Goal: Task Accomplishment & Management: Complete application form

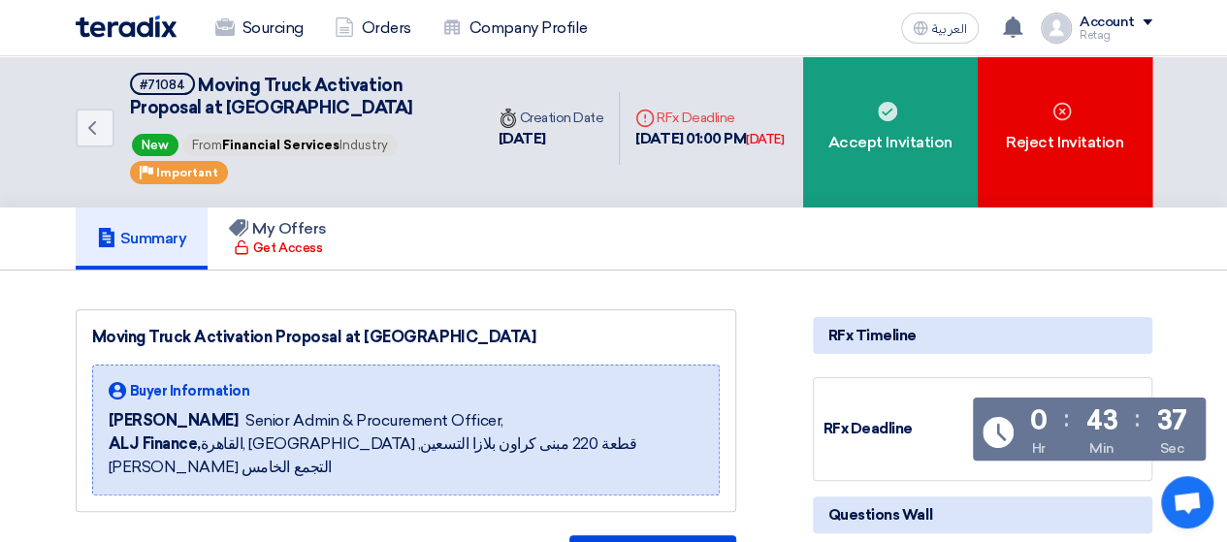
scroll to position [2, 0]
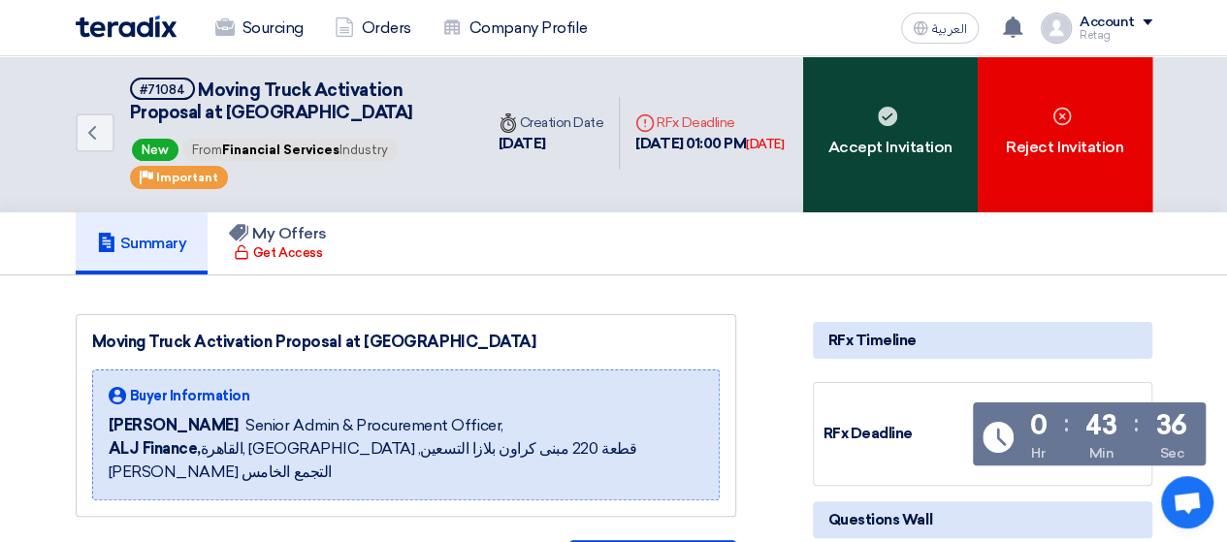
click at [879, 168] on div "Accept Invitation" at bounding box center [890, 133] width 175 height 158
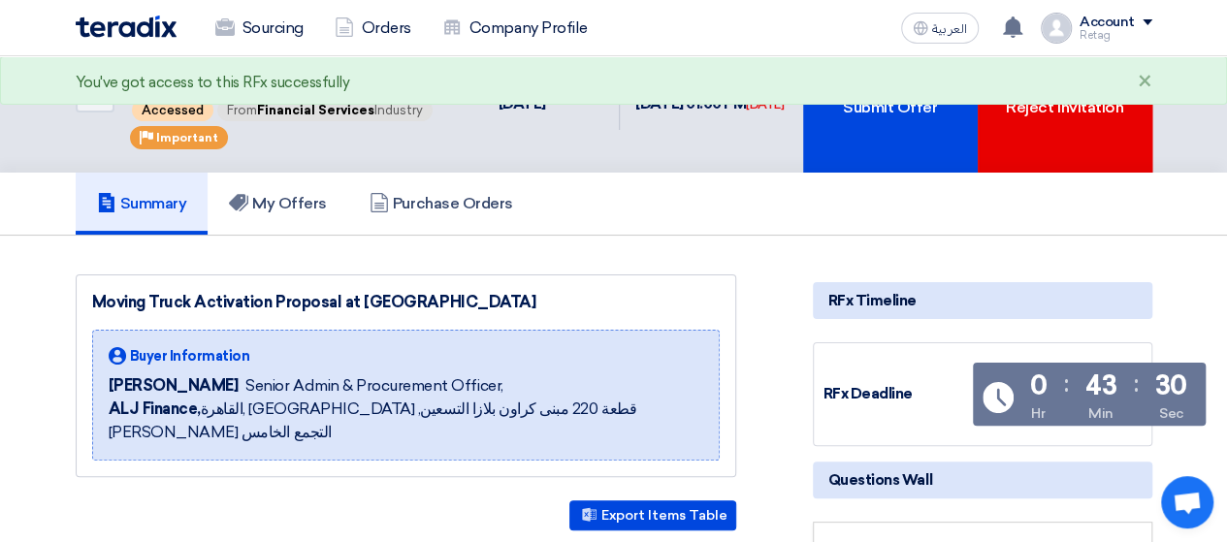
scroll to position [0, 0]
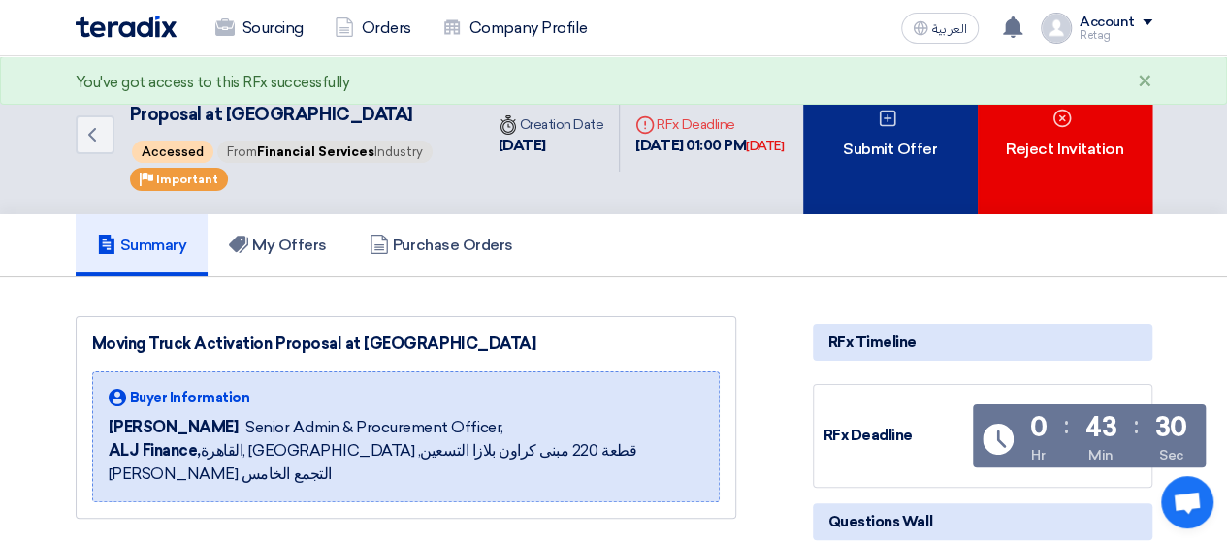
click at [858, 141] on div "Submit Offer" at bounding box center [890, 135] width 175 height 158
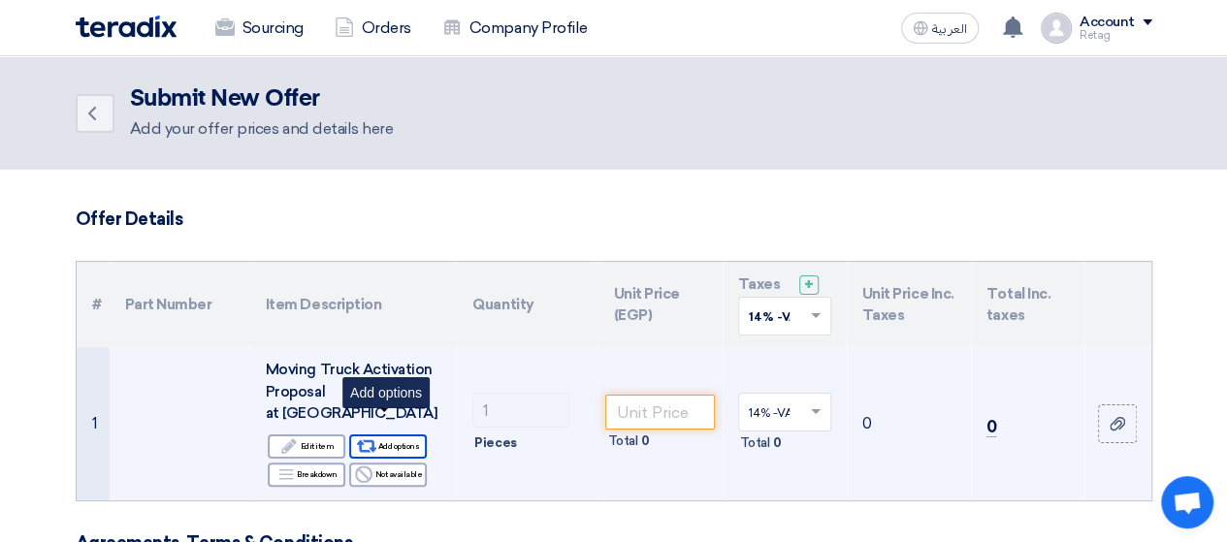
click at [396, 435] on div "Alternative Add options" at bounding box center [388, 447] width 78 height 24
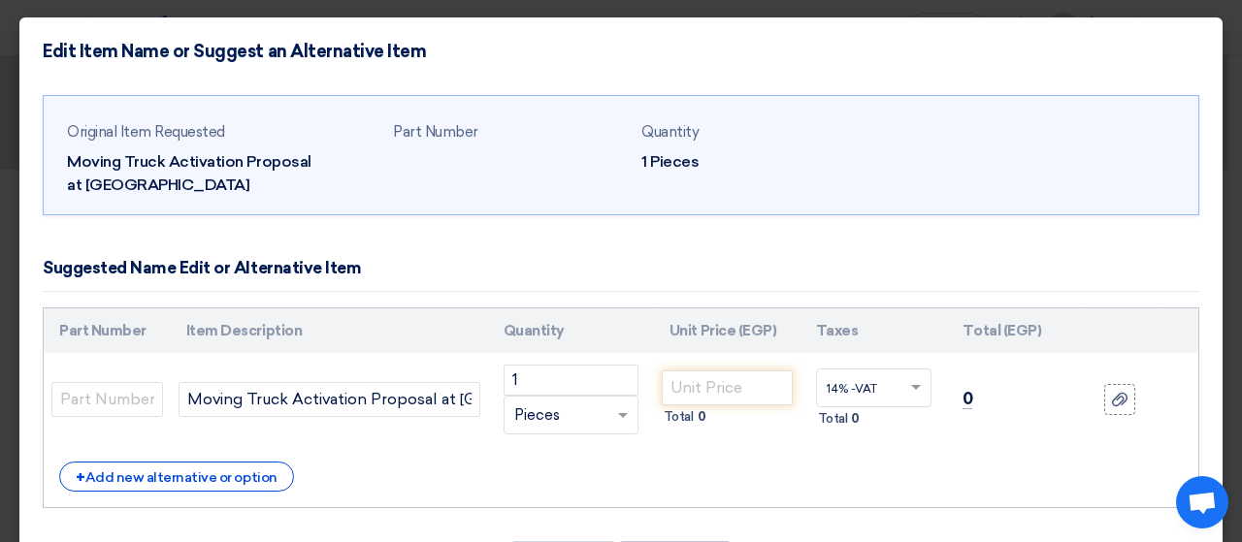
click at [0, 23] on modal-container "Edit Item Name or Suggest an Alternative Item Original Item Requested Moving Tr…" at bounding box center [621, 271] width 1242 height 542
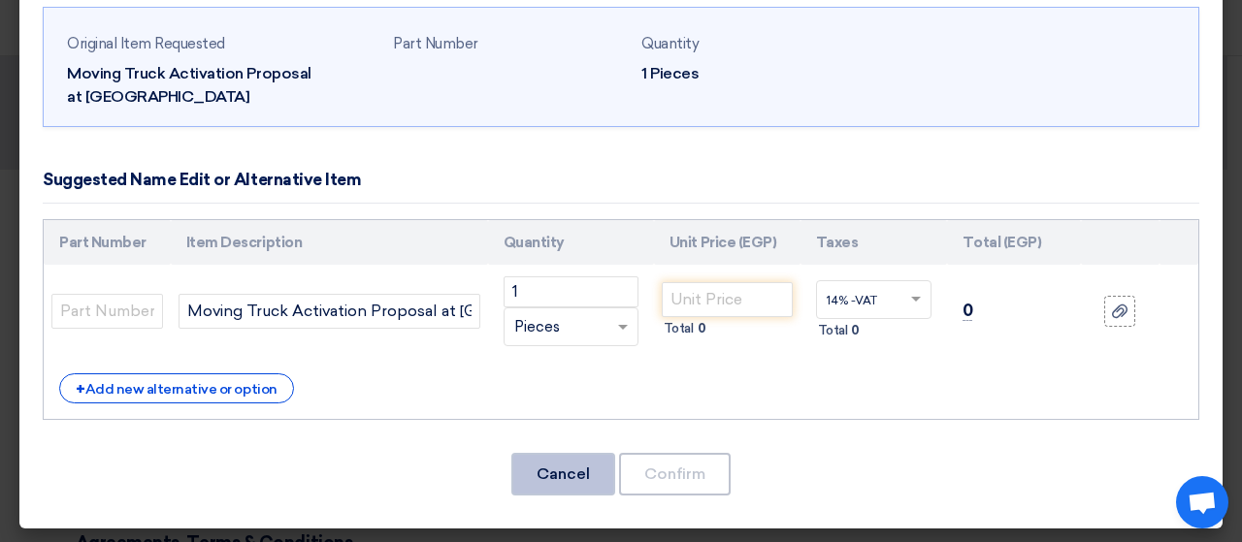
click at [581, 482] on button "Cancel" at bounding box center [563, 474] width 104 height 43
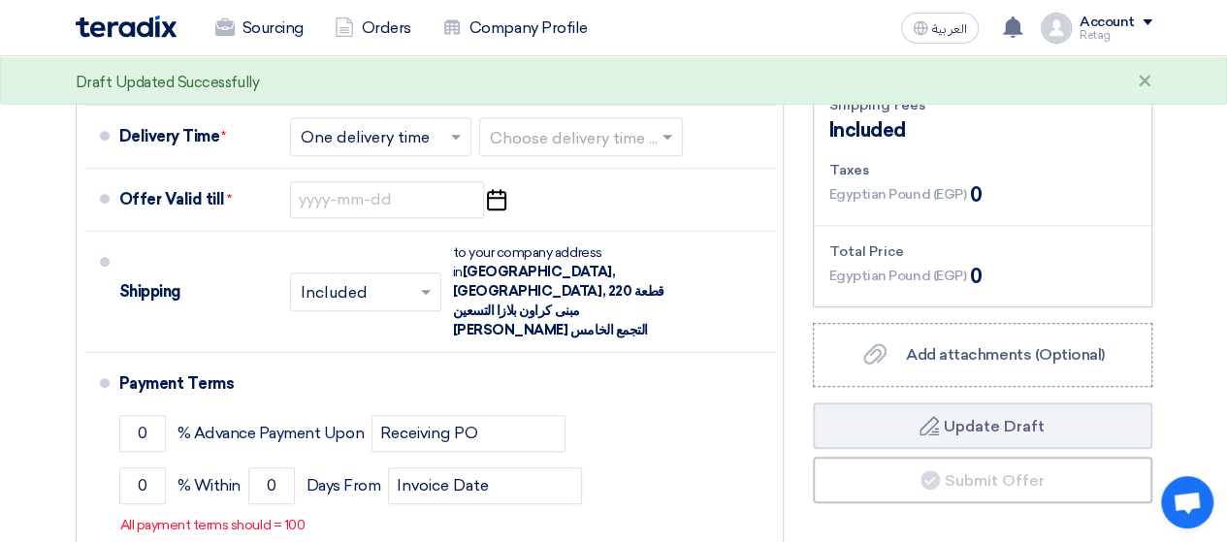
scroll to position [603, 0]
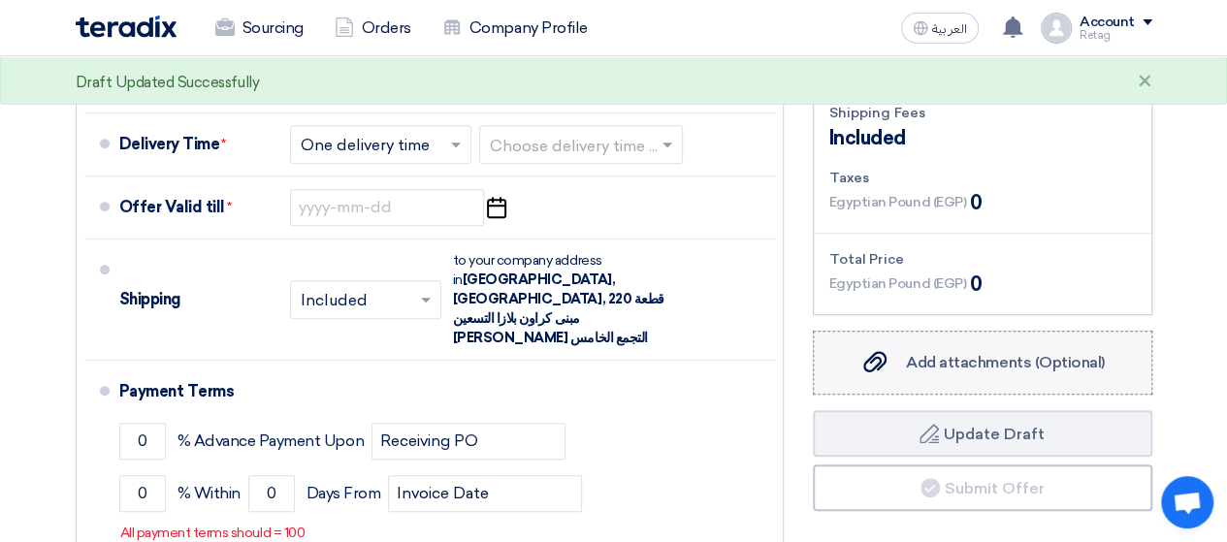
click at [1085, 356] on label "Add attachments (Optional) Add attachments (Optional)" at bounding box center [983, 363] width 340 height 64
click at [0, 0] on input "Add attachments (Optional) Add attachments (Optional)" at bounding box center [0, 0] width 0 height 0
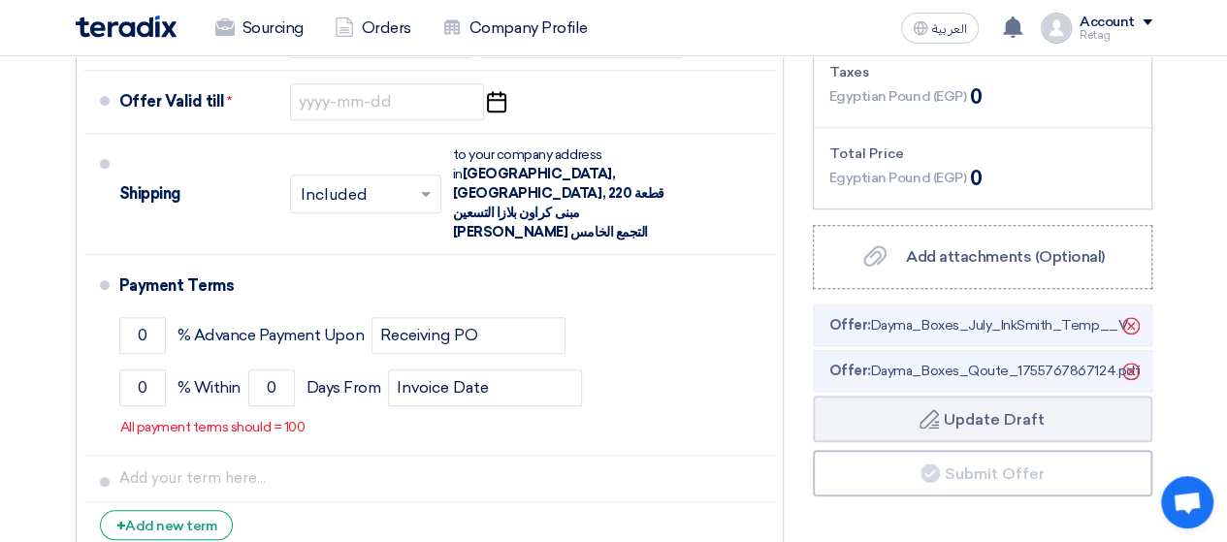
scroll to position [716, 0]
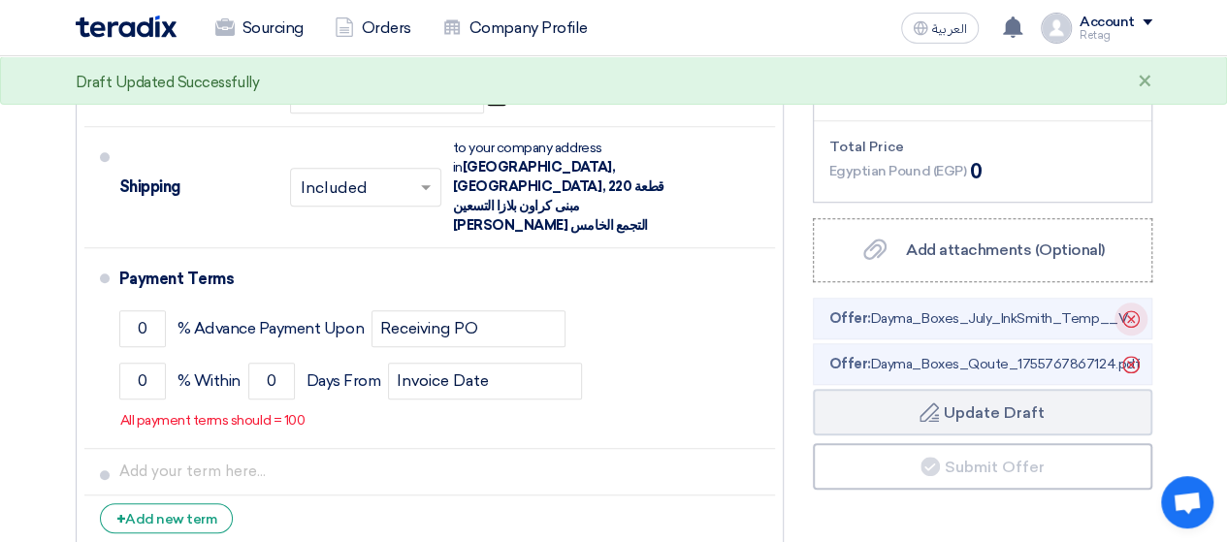
click at [1127, 303] on icon "Delete" at bounding box center [1131, 319] width 33 height 33
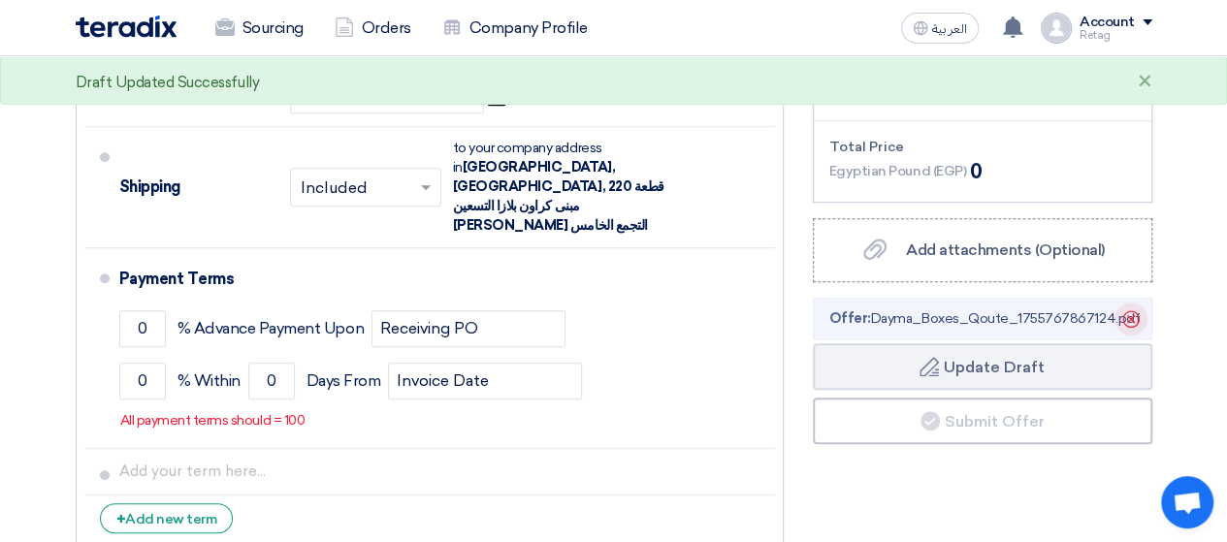
click at [1137, 303] on icon "Delete" at bounding box center [1131, 319] width 33 height 33
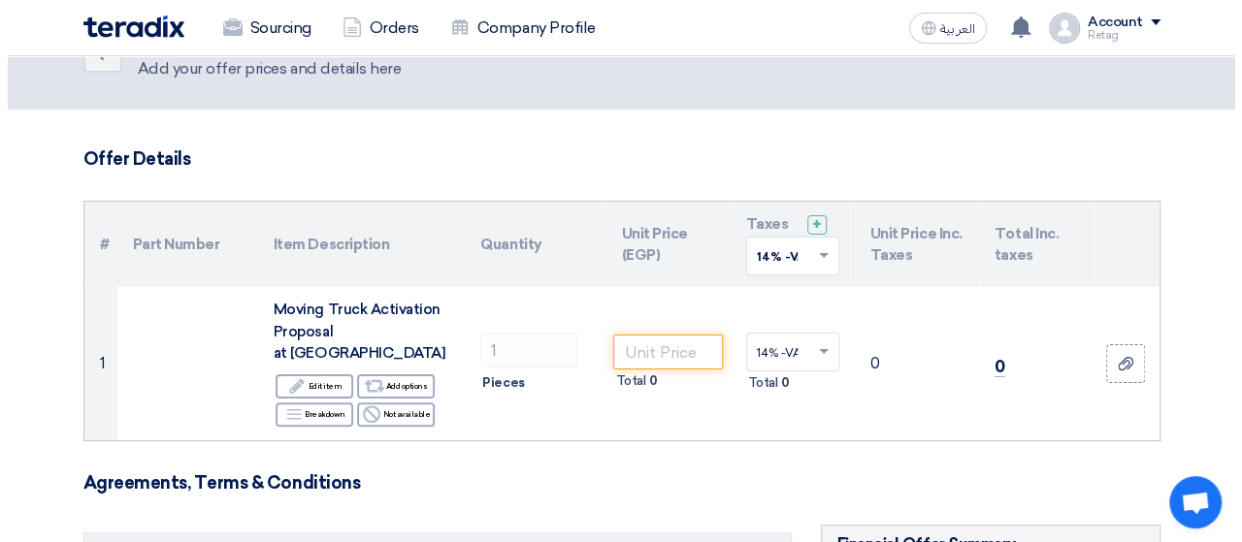
scroll to position [0, 0]
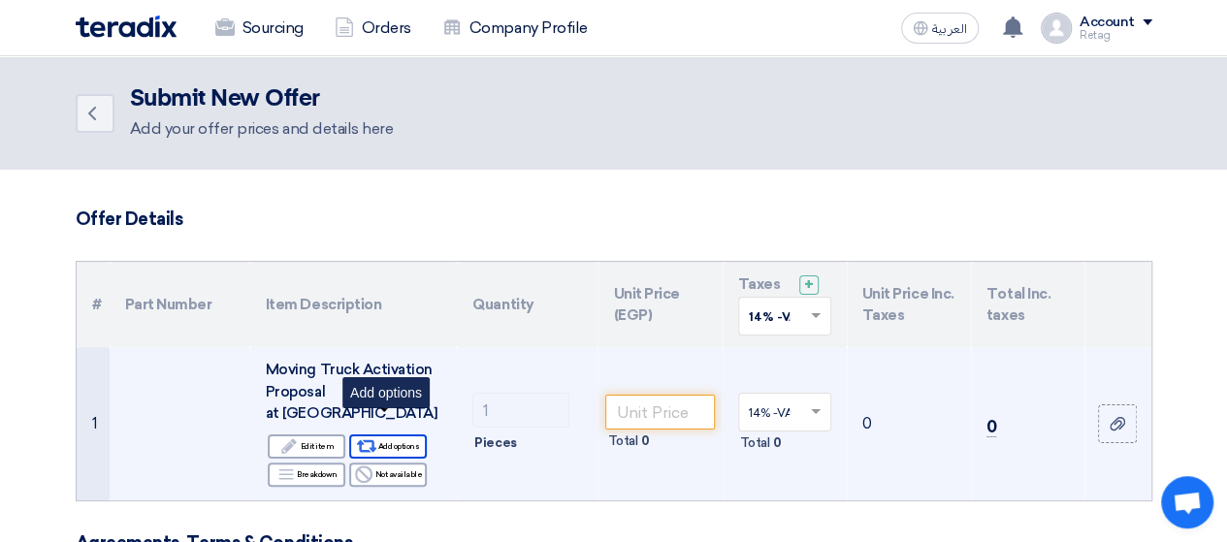
click at [391, 435] on div "Alternative Add options" at bounding box center [388, 447] width 78 height 24
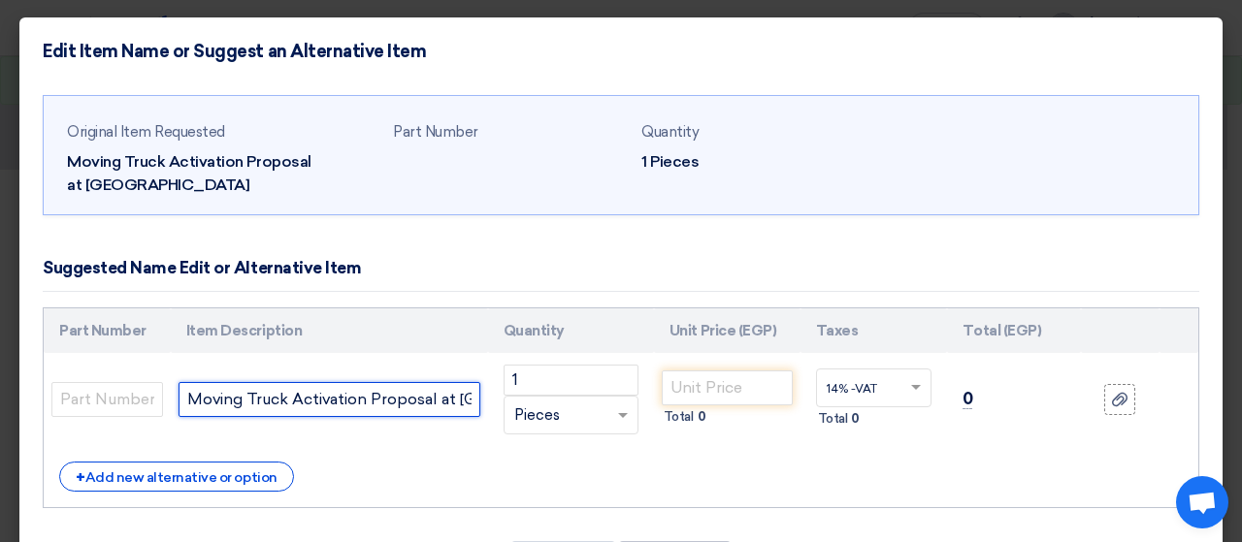
click at [431, 398] on input "Moving Truck Activation Proposal at [GEOGRAPHIC_DATA]" at bounding box center [330, 399] width 302 height 35
click at [470, 434] on td "Moving Truck Activation Proposal at [GEOGRAPHIC_DATA]" at bounding box center [329, 399] width 317 height 93
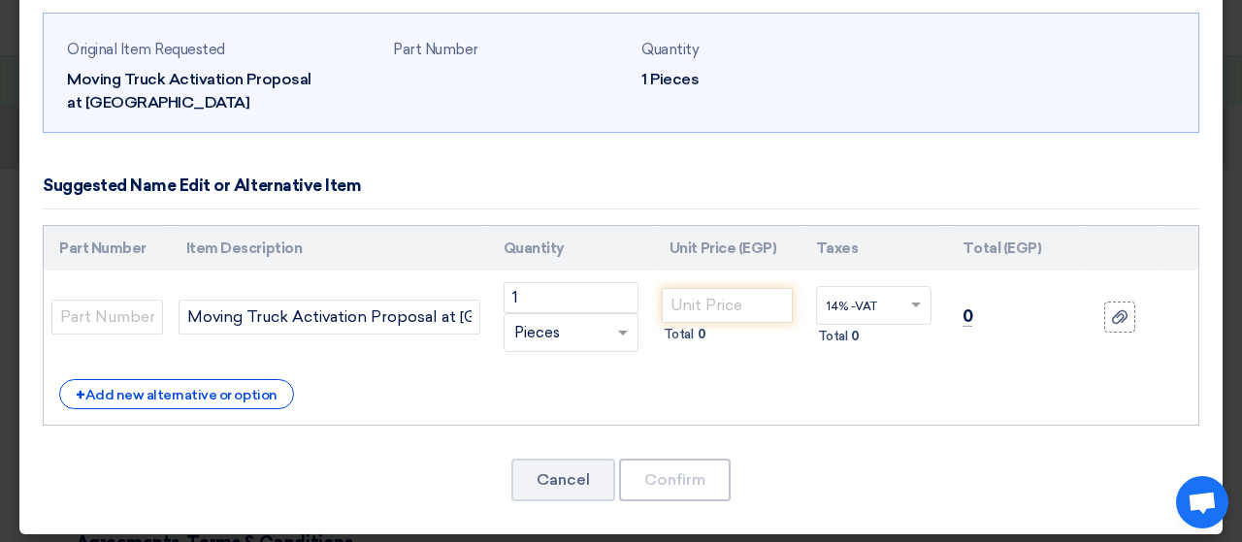
scroll to position [81, 0]
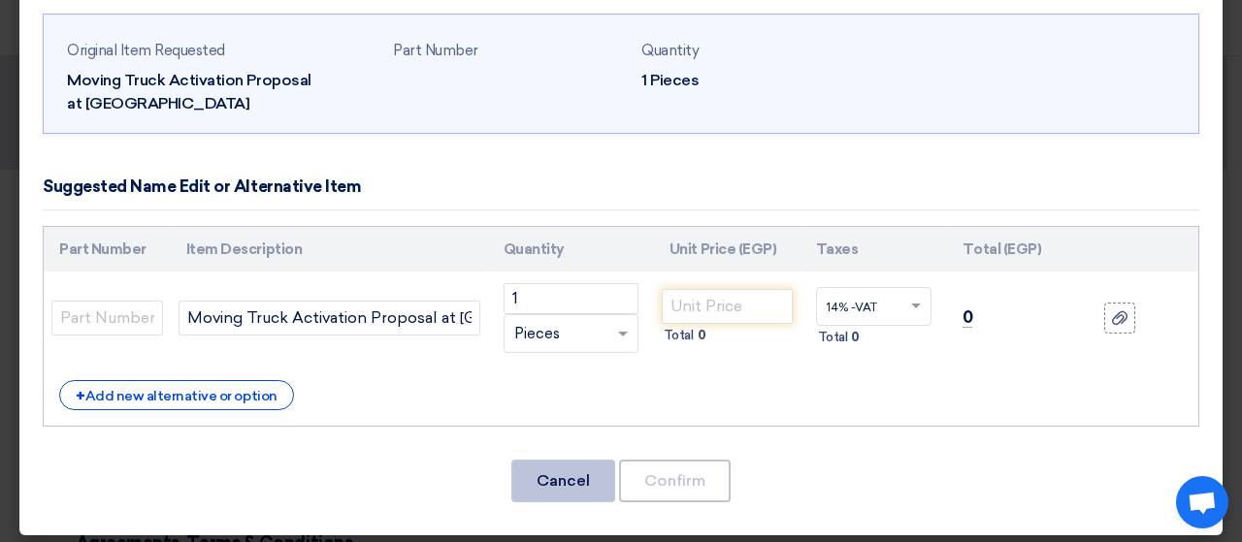
click at [576, 492] on button "Cancel" at bounding box center [563, 481] width 104 height 43
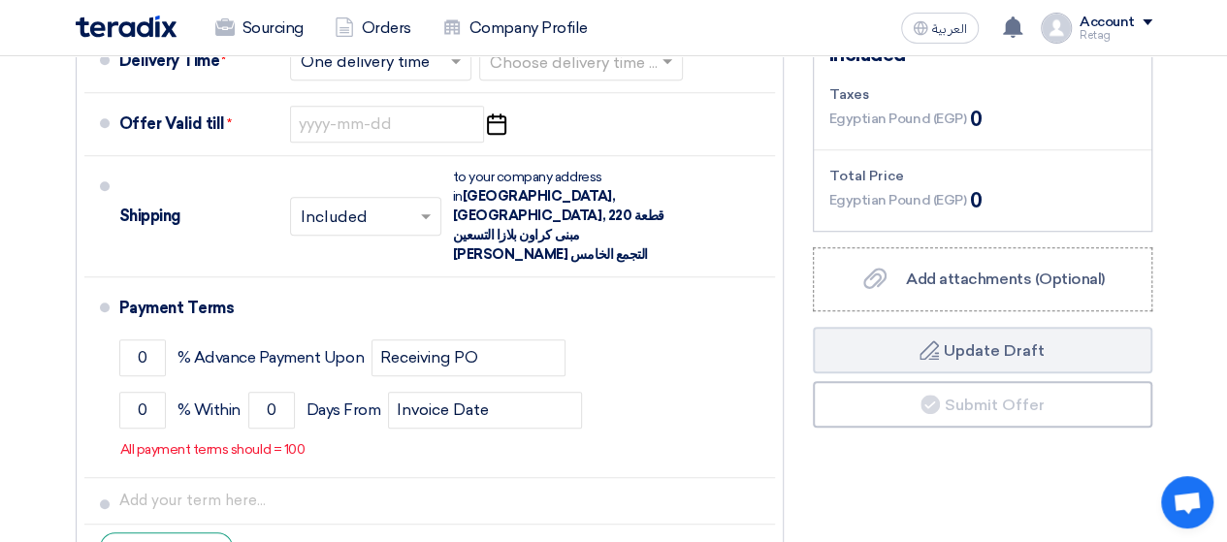
scroll to position [671, 0]
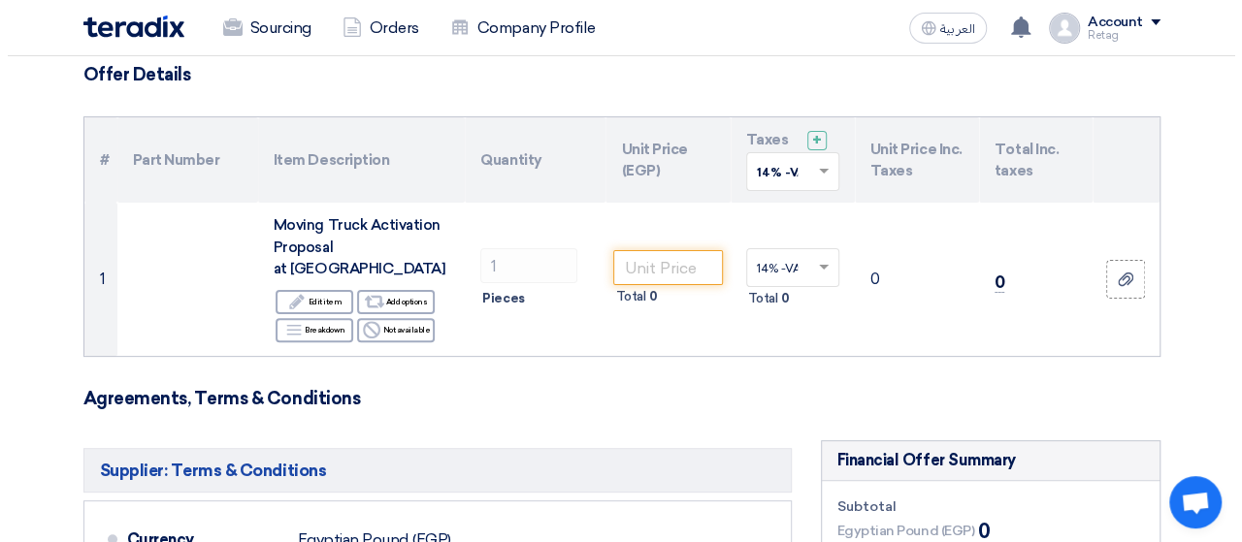
scroll to position [132, 0]
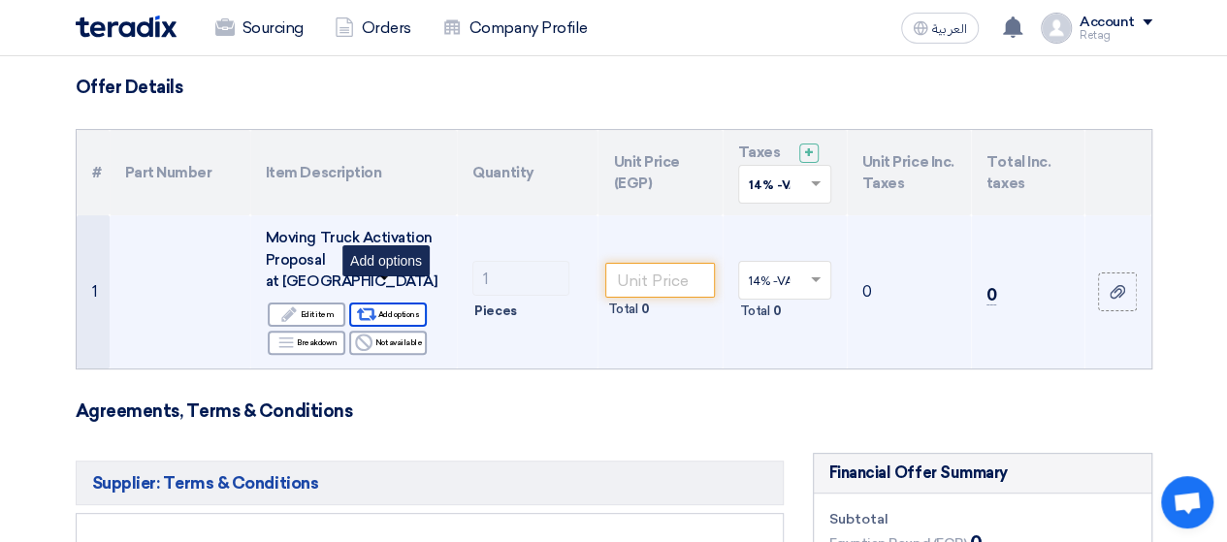
click at [406, 303] on div "Alternative Add options" at bounding box center [388, 315] width 78 height 24
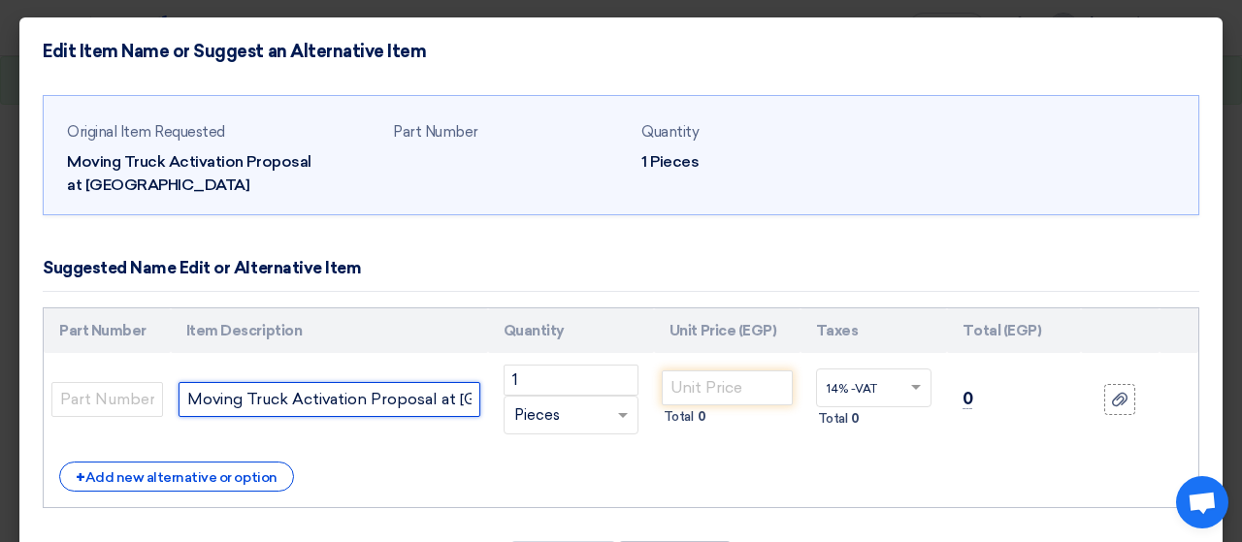
click at [444, 393] on input "Moving Truck Activation Proposal at [GEOGRAPHIC_DATA]" at bounding box center [330, 399] width 302 height 35
click at [443, 399] on input "Moving Truck Activation Proposal at [GEOGRAPHIC_DATA]" at bounding box center [330, 399] width 302 height 35
type input "Moving Truck Activation Proposal at [GEOGRAPHIC_DATA] Rental Fees"
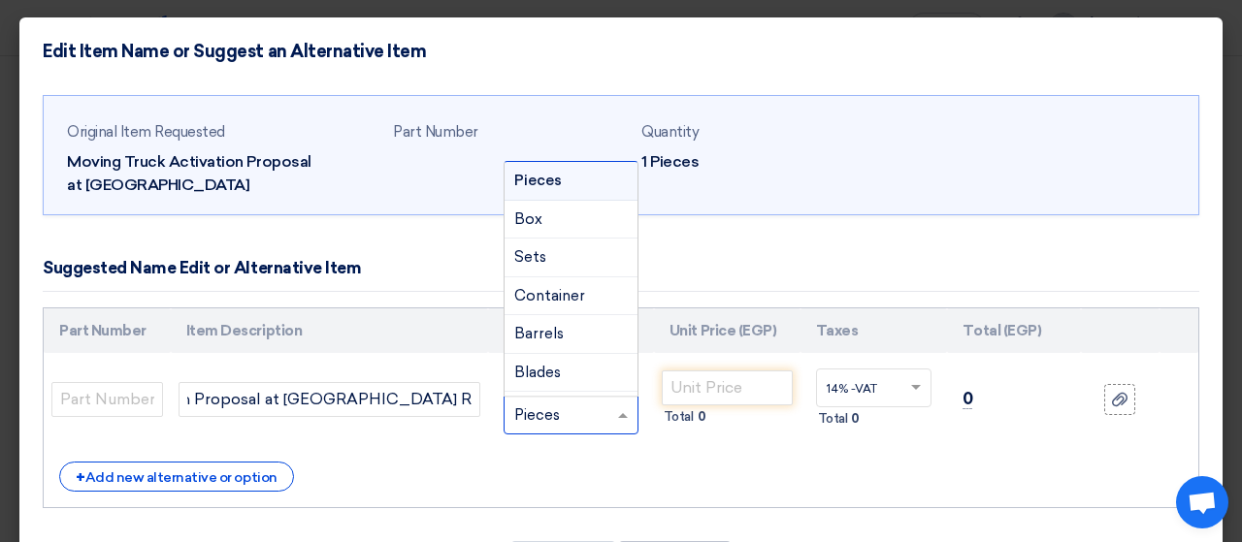
click at [605, 425] on div "RFQ_STEP1.ITEMS.2.TYPE_PLACEHOLDER × Pieces" at bounding box center [571, 415] width 135 height 39
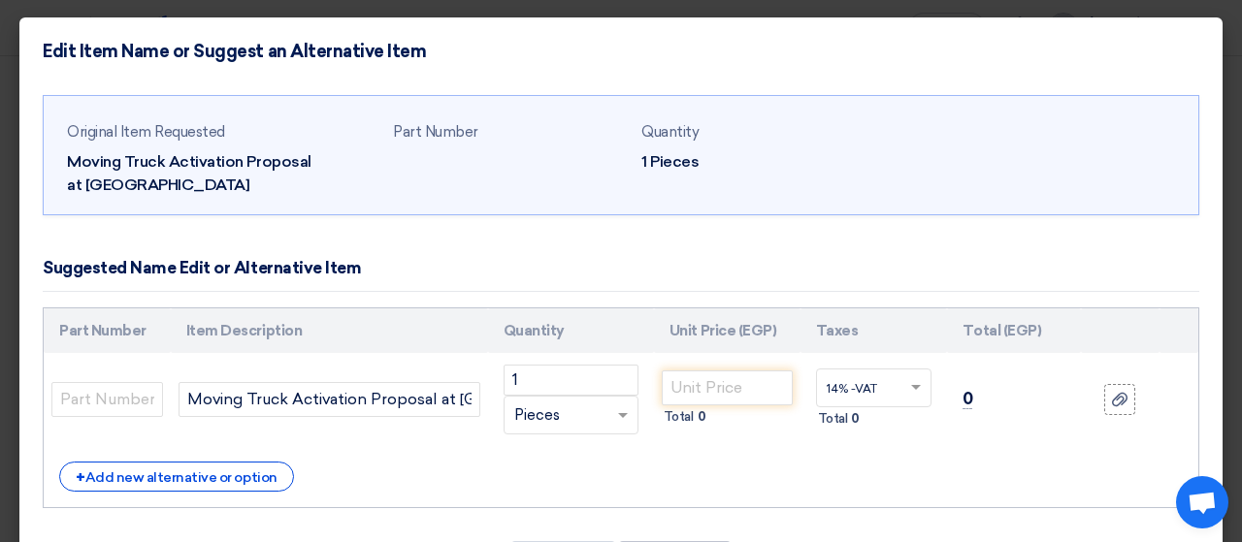
click at [623, 462] on div "+ Add new alternative or option" at bounding box center [620, 477] width 1123 height 30
click at [724, 392] on input "number" at bounding box center [727, 388] width 131 height 35
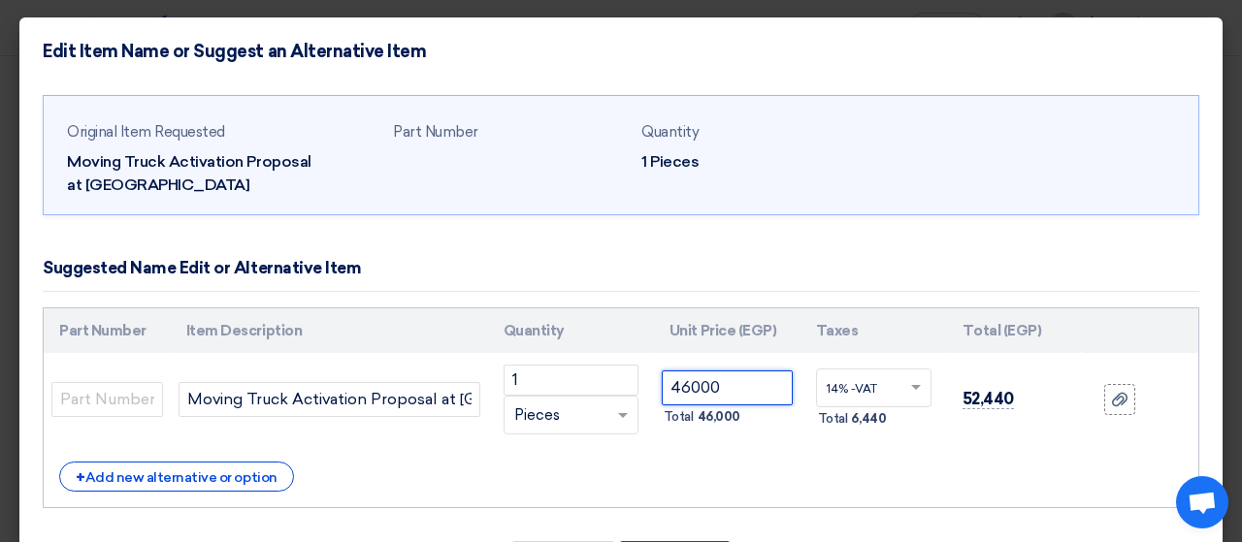
type input "46000"
click at [769, 449] on div "Part Number Item Description Quantity Unit Price (EGP) Taxes Total (EGP) 1" at bounding box center [621, 409] width 1156 height 202
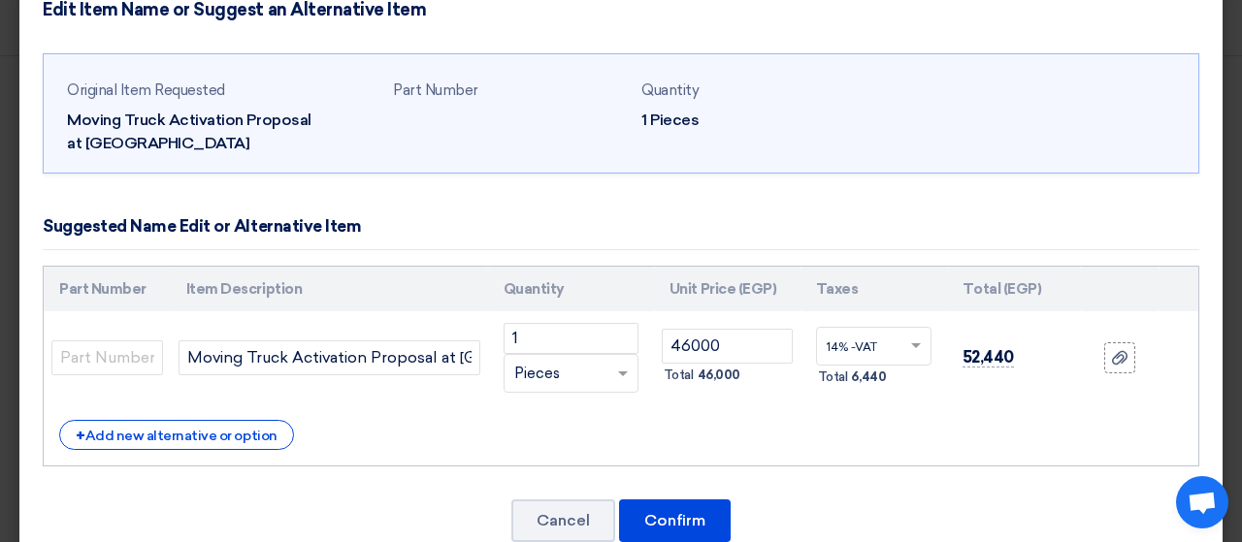
scroll to position [48, 0]
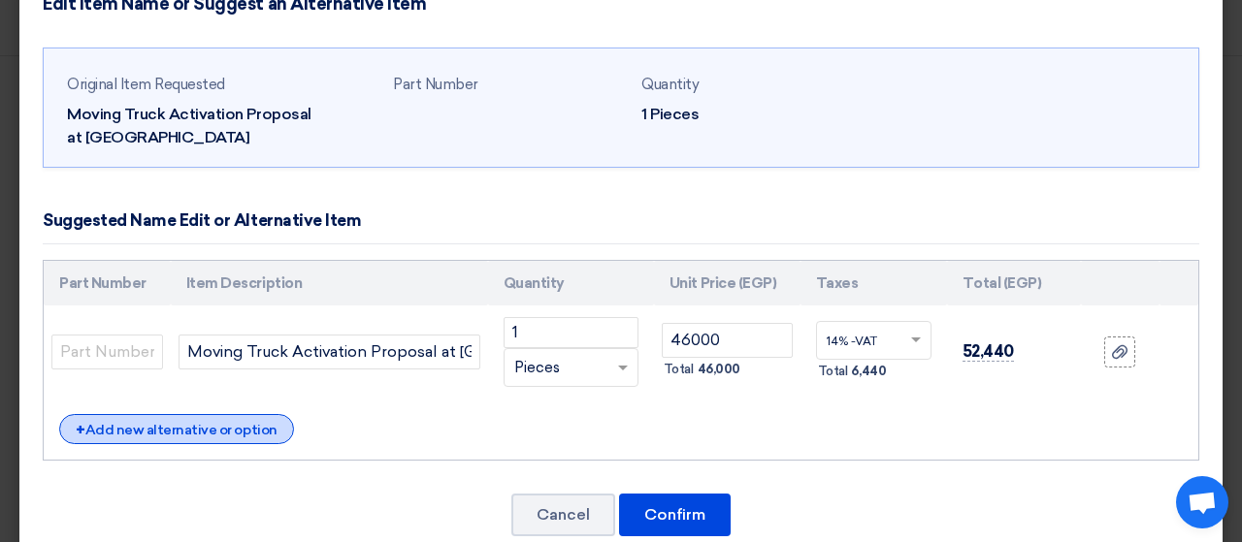
click at [254, 438] on div "+ Add new alternative or option" at bounding box center [176, 429] width 235 height 30
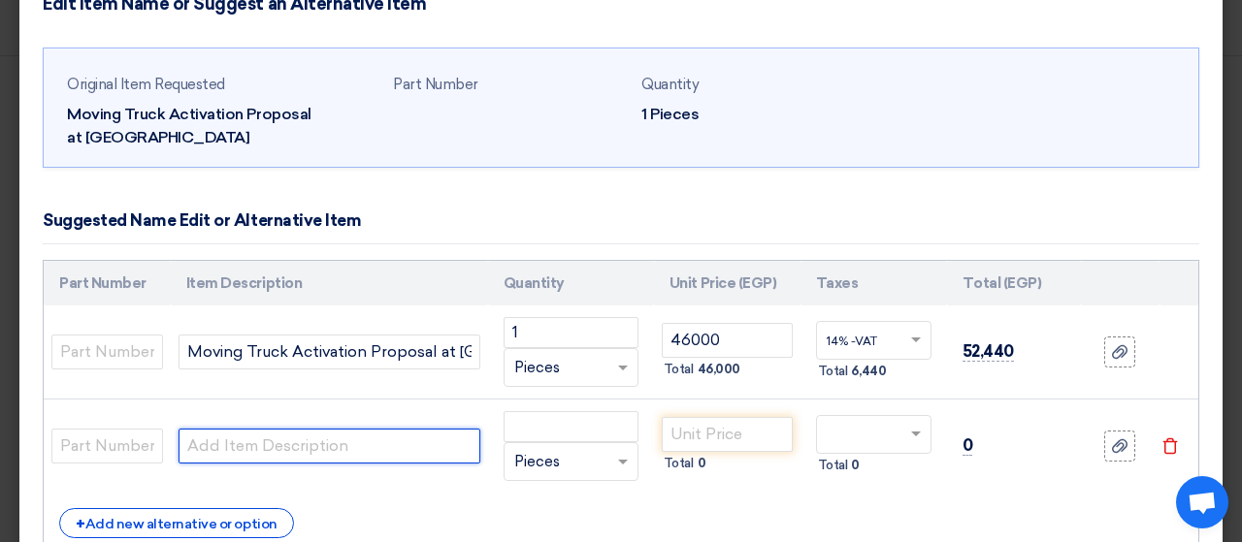
click at [260, 446] on input "text" at bounding box center [330, 446] width 302 height 35
click at [291, 449] on input "Moving Truck Activation" at bounding box center [330, 446] width 302 height 35
click at [441, 439] on input "Moving Truck Rehab Activation" at bounding box center [330, 446] width 302 height 35
type input "Moving Truck Rehab Activation Operation & Activites"
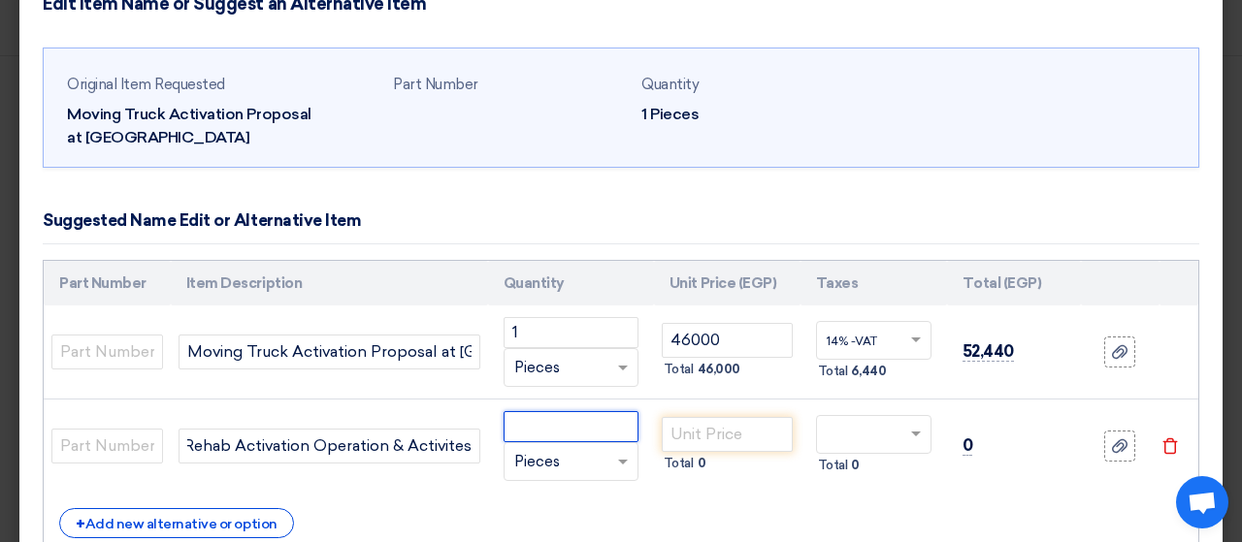
scroll to position [0, 0]
click at [580, 430] on input "1" at bounding box center [571, 426] width 135 height 31
type input "1"
drag, startPoint x: 559, startPoint y: 422, endPoint x: 473, endPoint y: 422, distance: 85.4
click at [473, 422] on tr "Moving Truck Rehab Activation Operation & Activites 11603 RFQ_STEP1.ITEMS.2.TYP…" at bounding box center [621, 447] width 1155 height 94
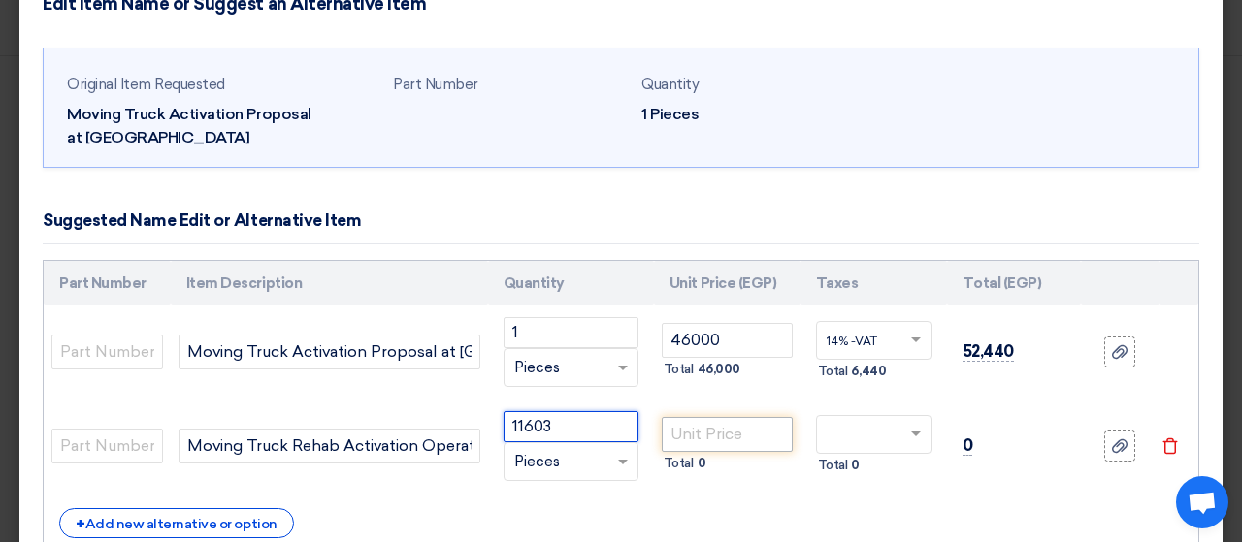
type input "11603"
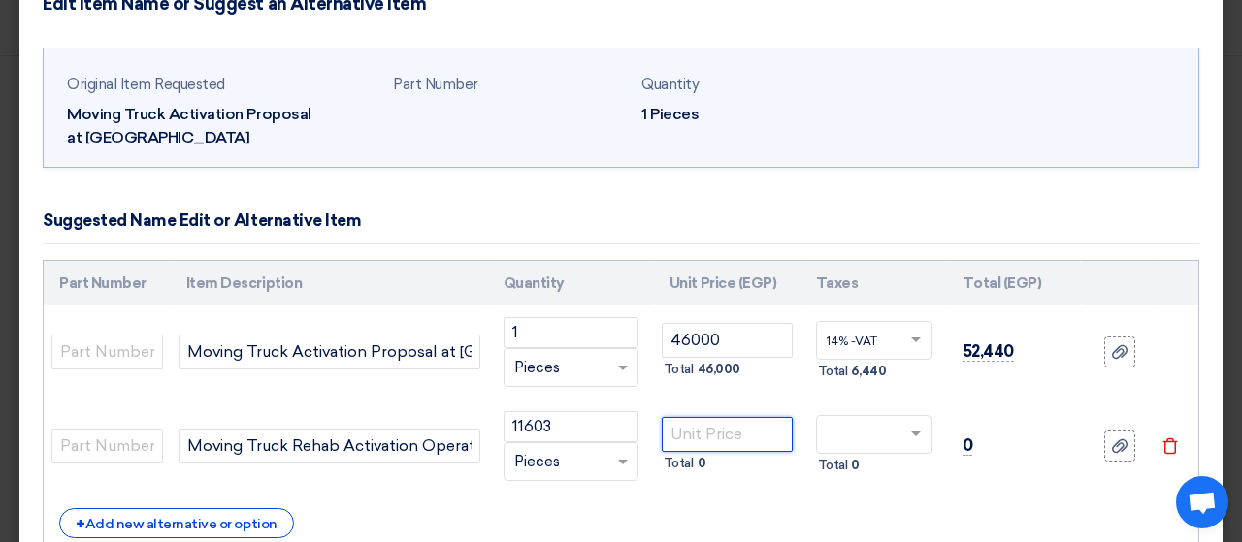
click at [671, 431] on input "number" at bounding box center [727, 434] width 131 height 35
paste input "11603"
type input "11603"
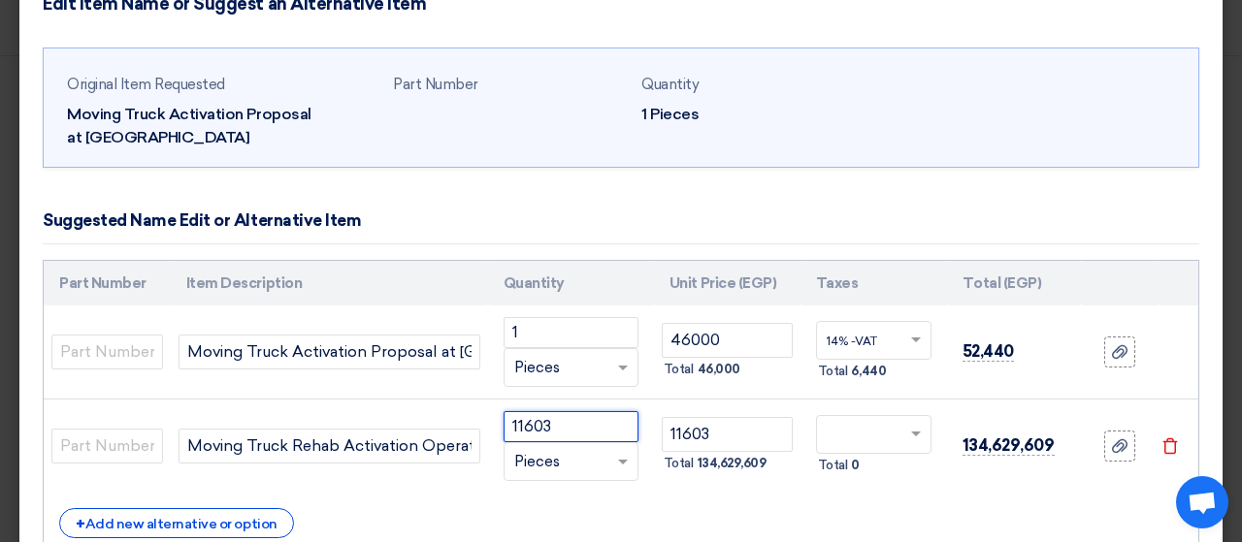
click at [603, 432] on input "11603" at bounding box center [571, 426] width 135 height 31
type input "1"
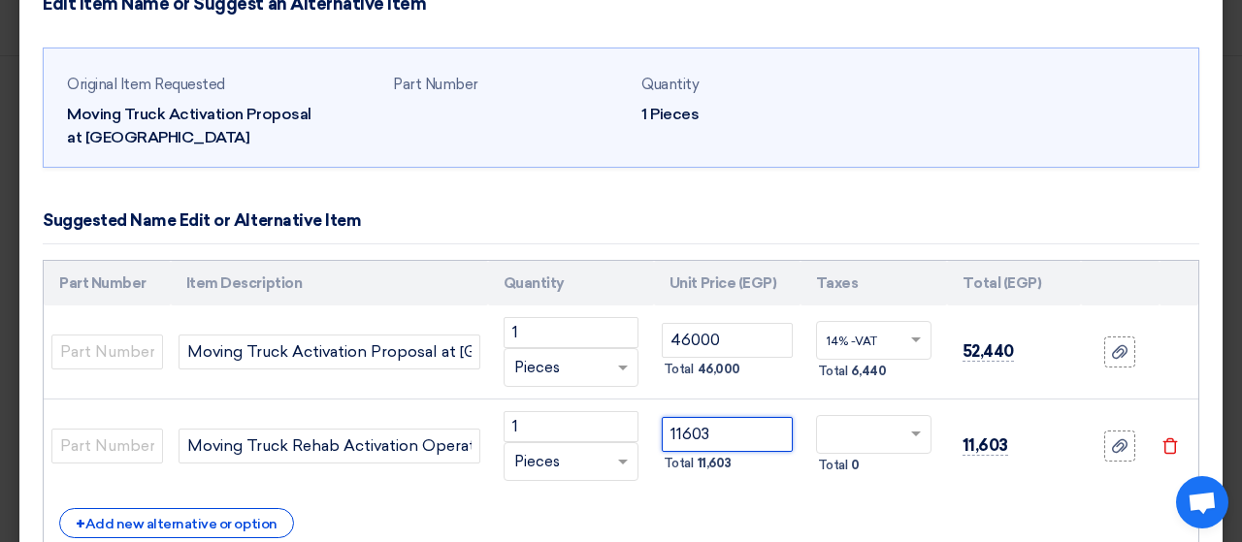
click at [722, 432] on input "11603" at bounding box center [727, 434] width 131 height 35
type input "116032"
click at [688, 436] on input "116032" at bounding box center [727, 434] width 131 height 35
click at [684, 434] on input "116032" at bounding box center [727, 434] width 131 height 35
click at [753, 431] on input "116032" at bounding box center [727, 434] width 131 height 35
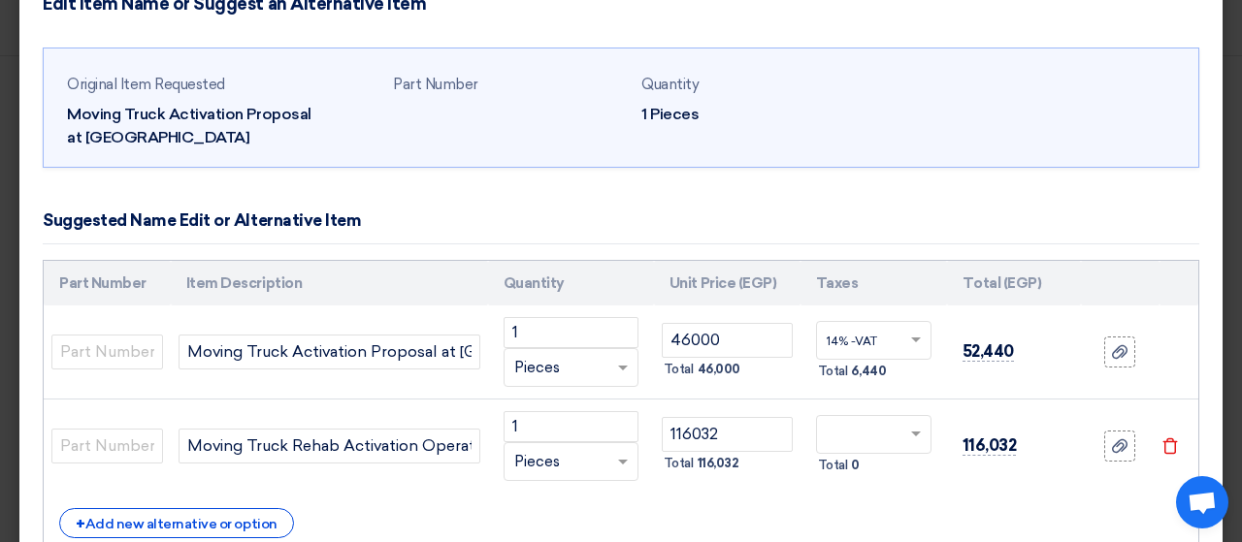
click at [766, 472] on div "Total 116,032" at bounding box center [727, 463] width 131 height 23
click at [906, 438] on span at bounding box center [918, 434] width 24 height 17
click at [885, 458] on div "14% -VAT" at bounding box center [874, 470] width 114 height 33
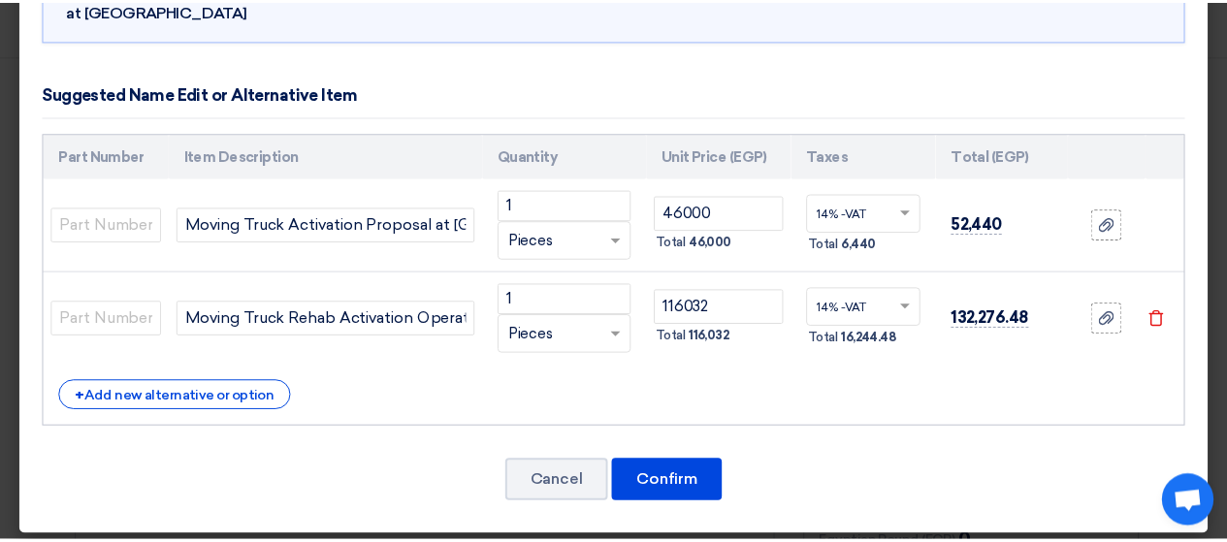
scroll to position [182, 0]
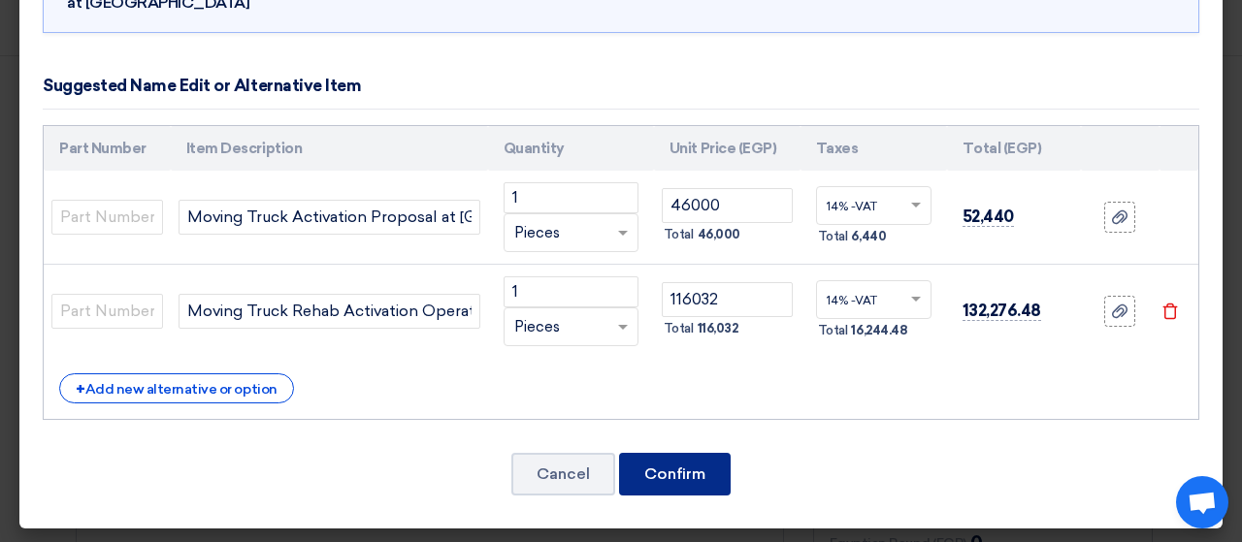
click at [684, 469] on button "Confirm" at bounding box center [675, 474] width 112 height 43
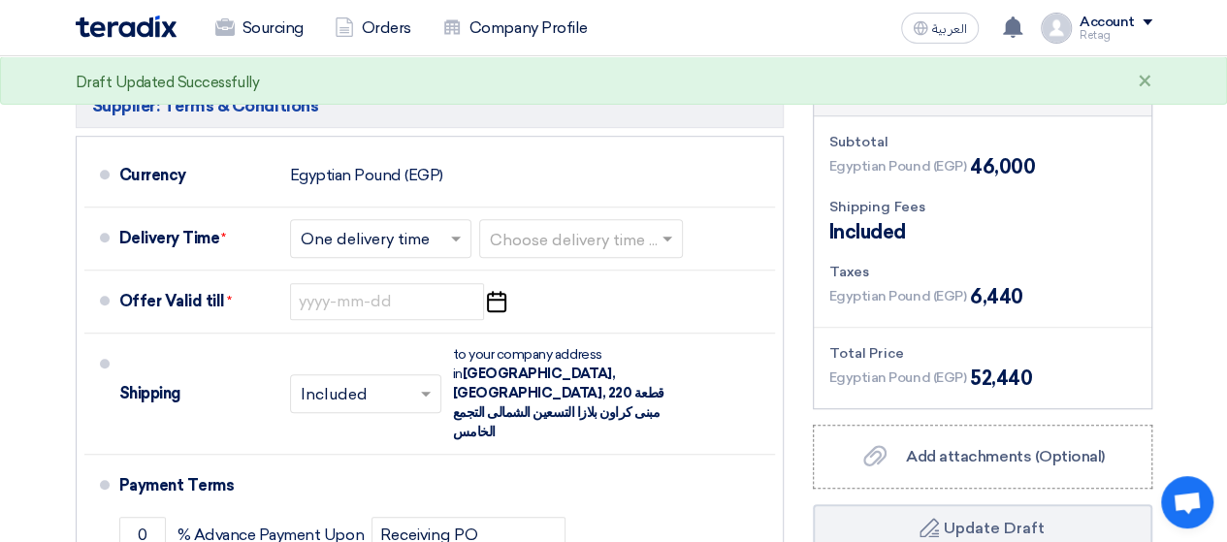
scroll to position [584, 0]
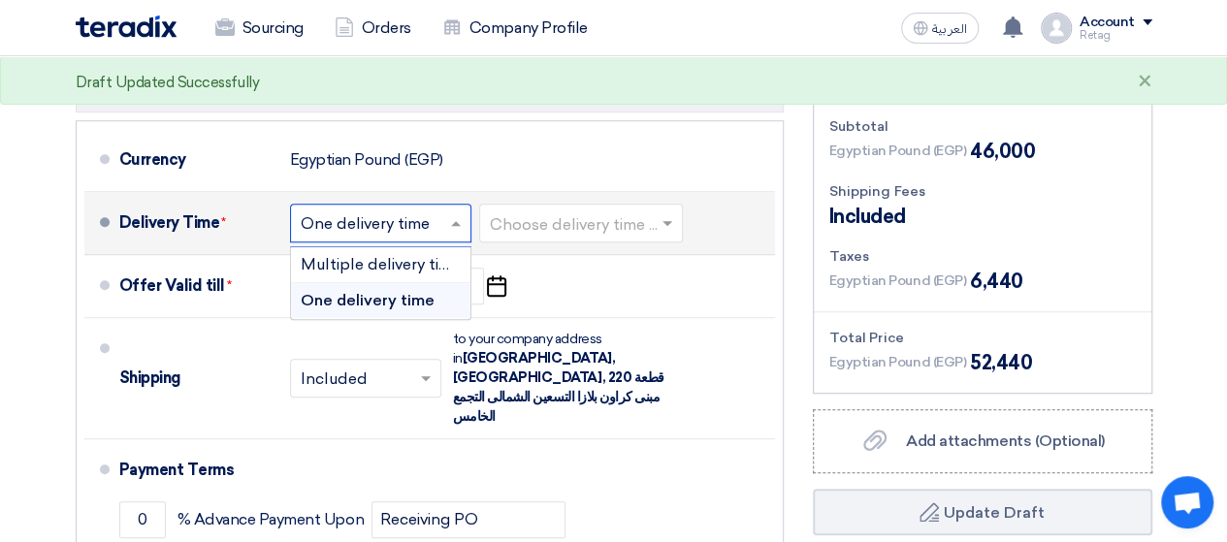
click at [419, 211] on input "text" at bounding box center [382, 225] width 162 height 28
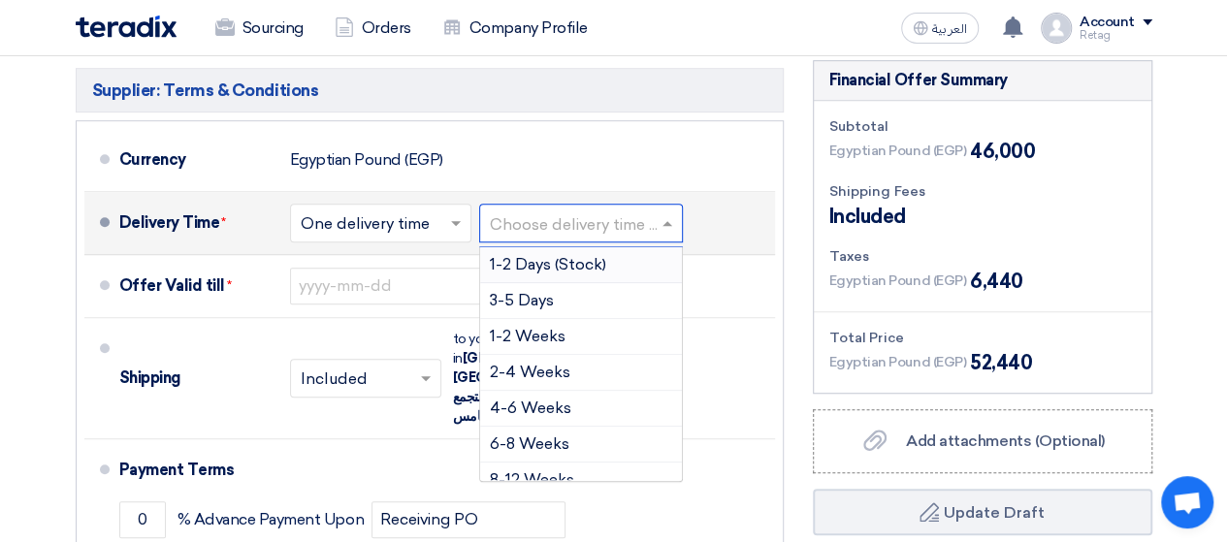
click at [594, 213] on input "text" at bounding box center [582, 225] width 184 height 28
click at [596, 283] on div "3-5 Days" at bounding box center [581, 301] width 202 height 36
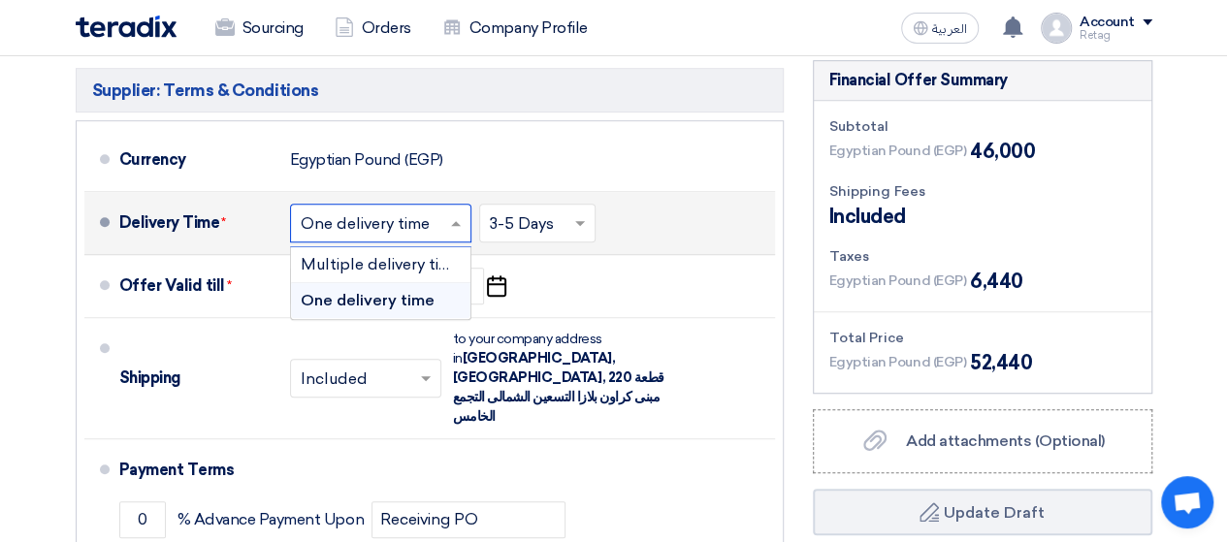
click at [414, 211] on input "text" at bounding box center [382, 225] width 162 height 28
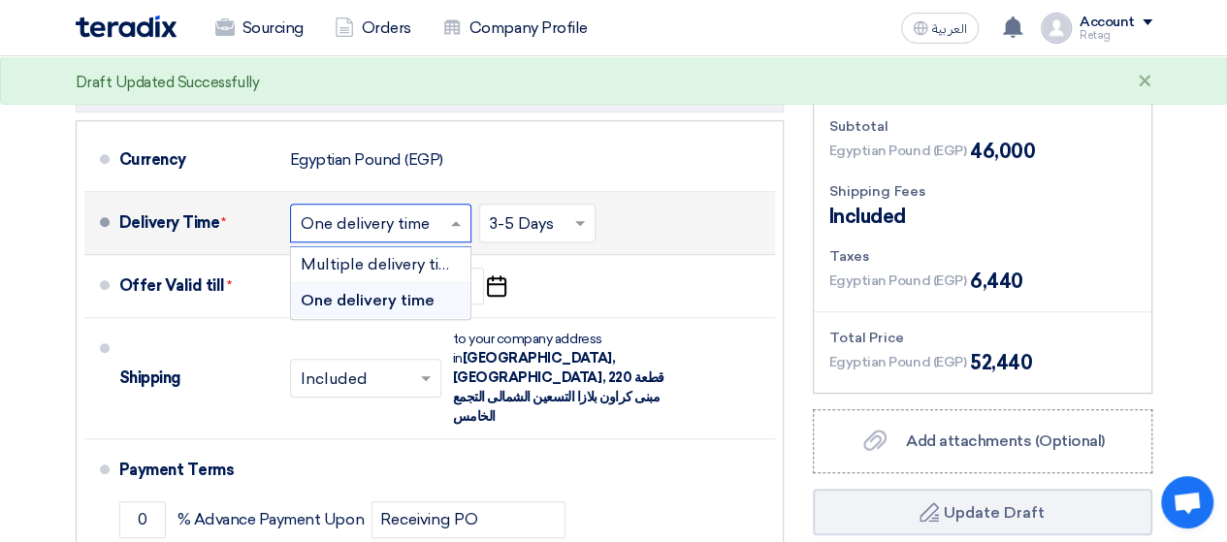
click at [440, 283] on div "One delivery time" at bounding box center [380, 300] width 179 height 35
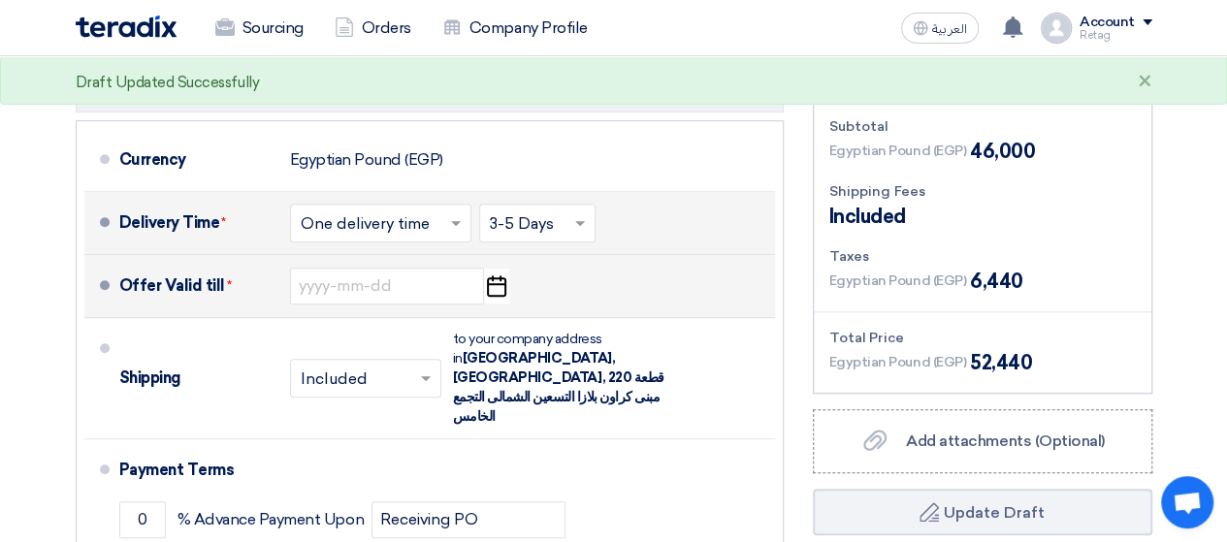
click at [491, 269] on icon "Pick a date" at bounding box center [496, 286] width 26 height 35
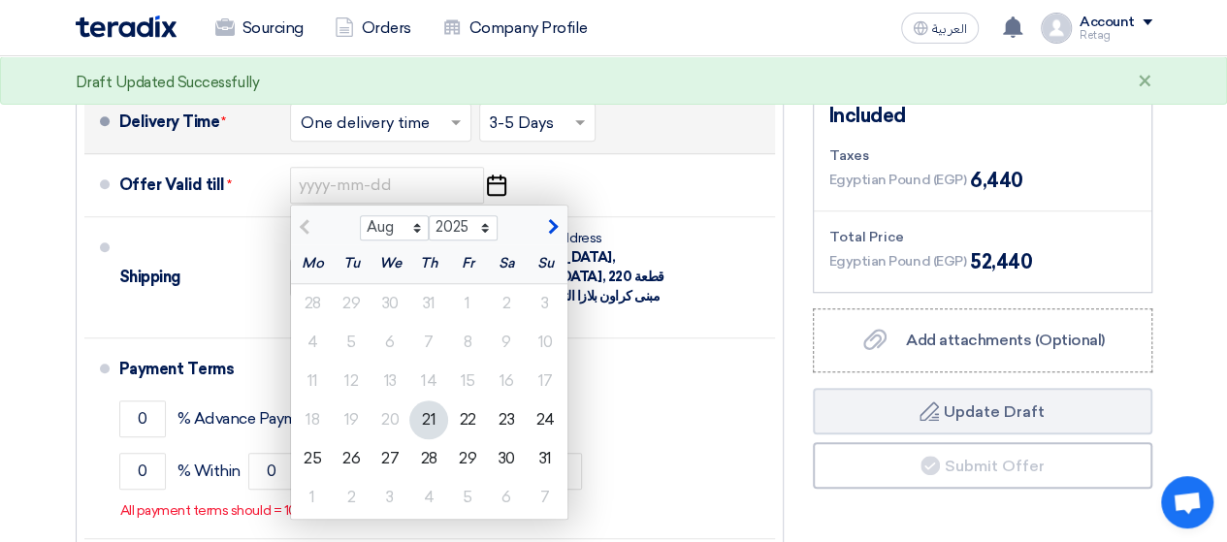
scroll to position [692, 0]
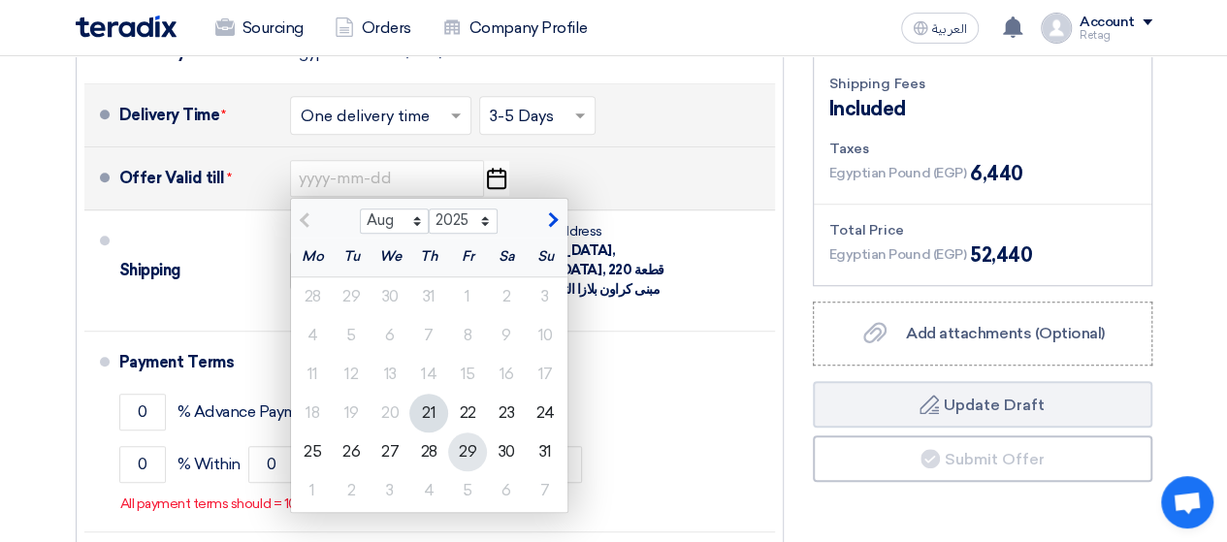
click at [469, 433] on div "29" at bounding box center [467, 452] width 39 height 39
type input "[DATE]"
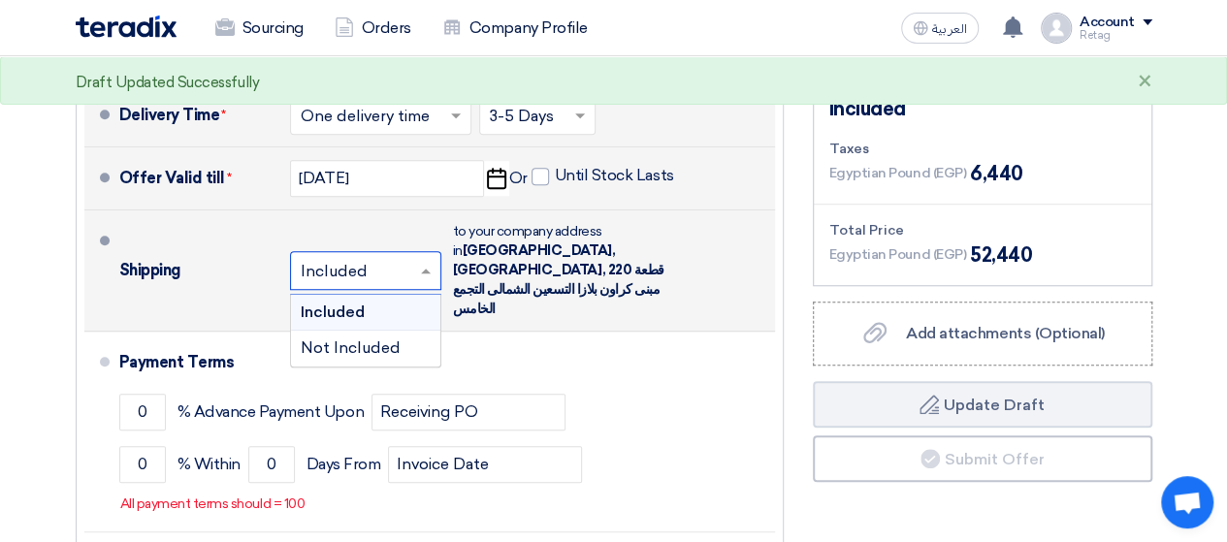
click at [384, 258] on input "text" at bounding box center [367, 272] width 132 height 28
click at [410, 295] on div "Included" at bounding box center [365, 313] width 149 height 36
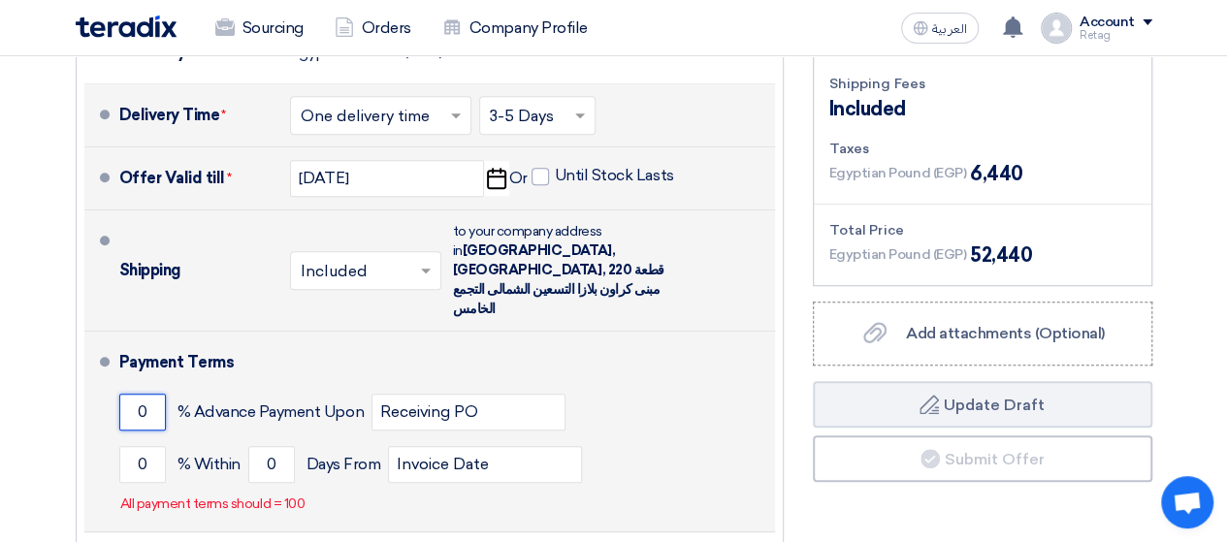
drag, startPoint x: 159, startPoint y: 355, endPoint x: 135, endPoint y: 351, distance: 24.6
click at [135, 394] on input "0" at bounding box center [142, 412] width 47 height 37
type input "50"
click at [146, 446] on input "0" at bounding box center [142, 464] width 47 height 37
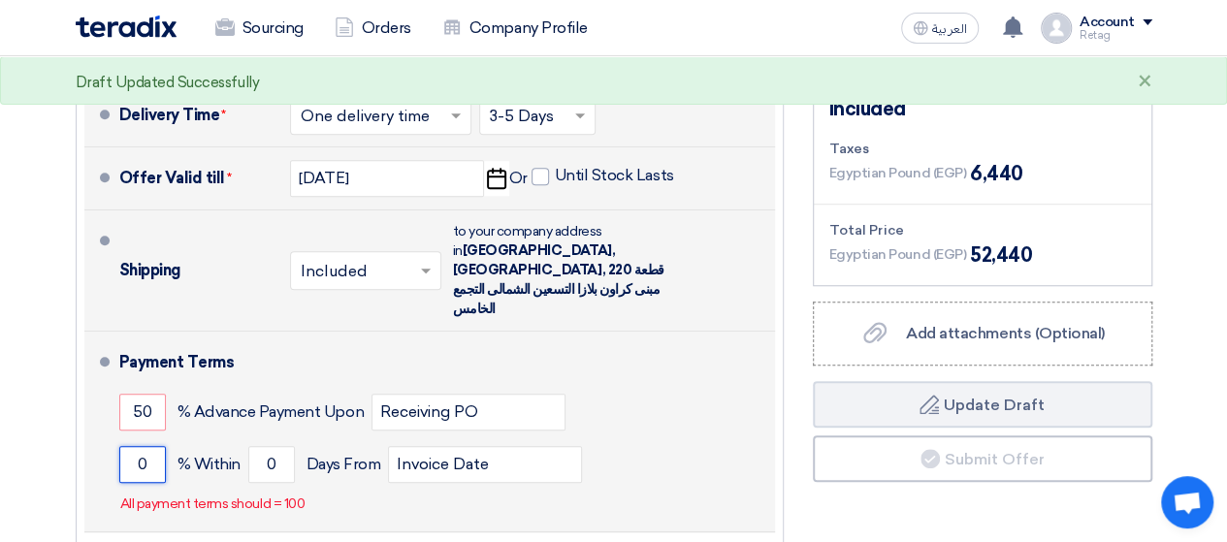
drag, startPoint x: 151, startPoint y: 405, endPoint x: 118, endPoint y: 410, distance: 33.5
click at [119, 446] on input "0" at bounding box center [142, 464] width 47 height 37
type input "50"
click at [278, 446] on input "0" at bounding box center [271, 464] width 47 height 37
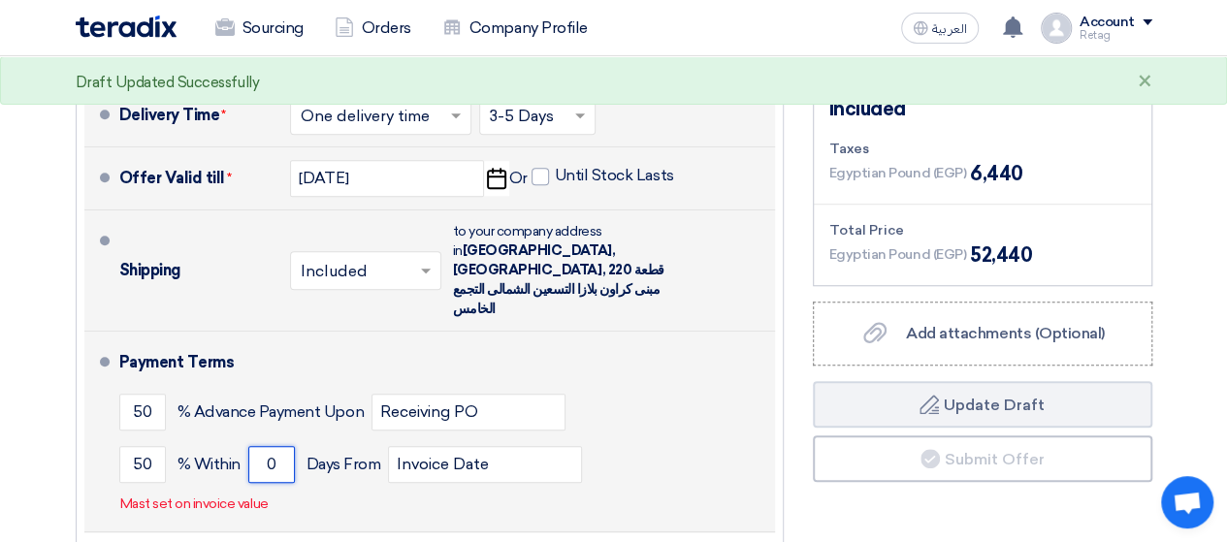
click at [278, 446] on input "0" at bounding box center [271, 464] width 47 height 37
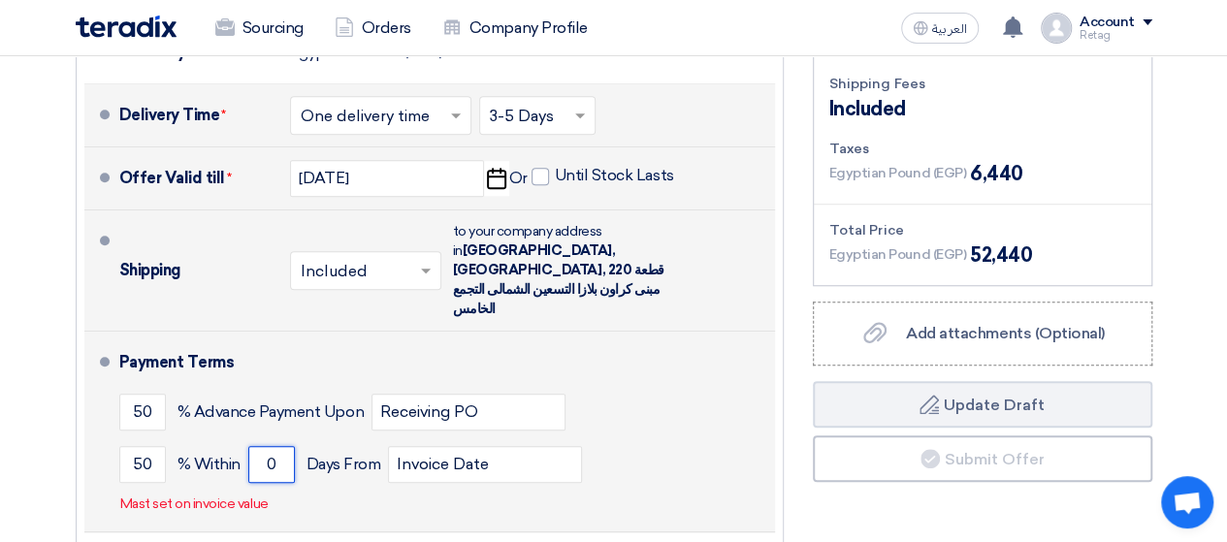
drag, startPoint x: 278, startPoint y: 405, endPoint x: 245, endPoint y: 405, distance: 33.0
click at [245, 439] on div "50 % [DATE] From Invoice Date" at bounding box center [443, 465] width 648 height 52
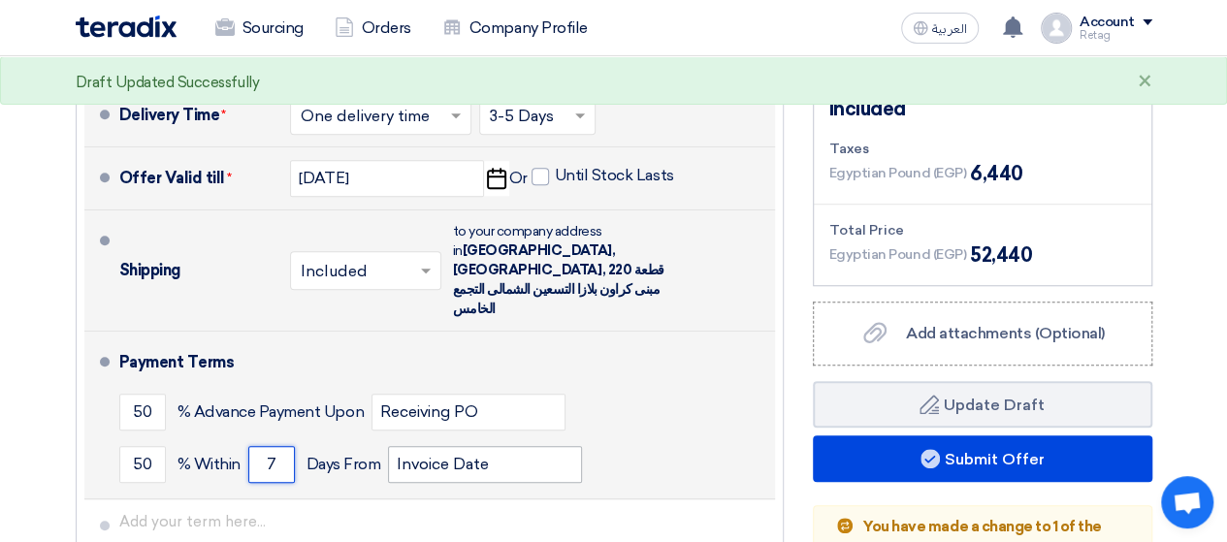
type input "7"
click at [520, 446] on input "Invoice Date" at bounding box center [485, 464] width 194 height 37
click at [645, 386] on div "50 % Advance Payment Upon Receiving PO" at bounding box center [443, 412] width 648 height 52
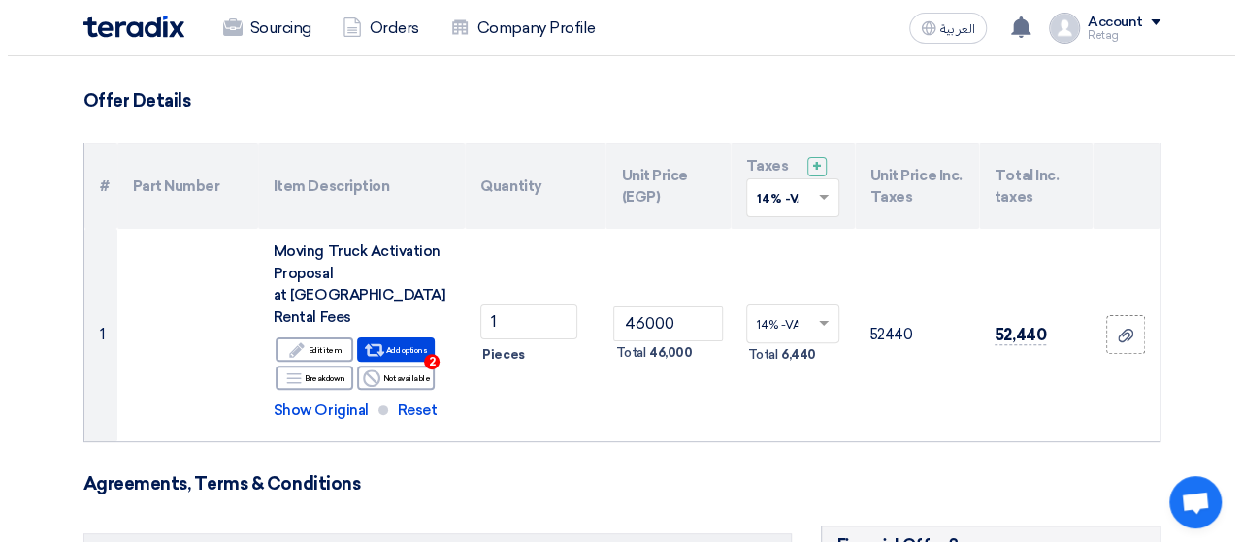
scroll to position [114, 0]
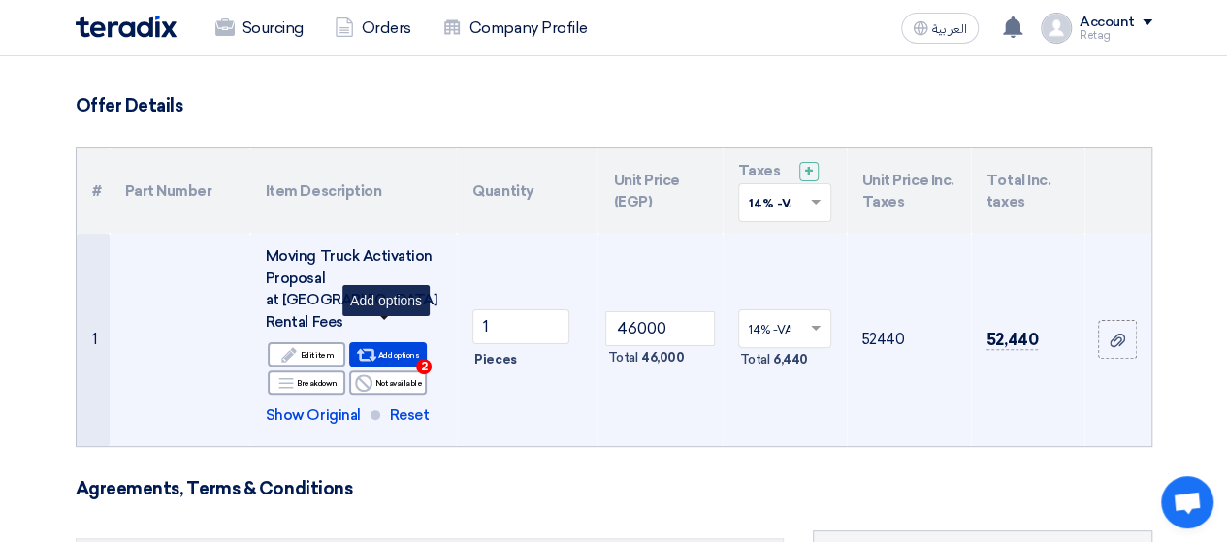
click at [396, 342] on div "Alternative Add options 2" at bounding box center [388, 354] width 78 height 24
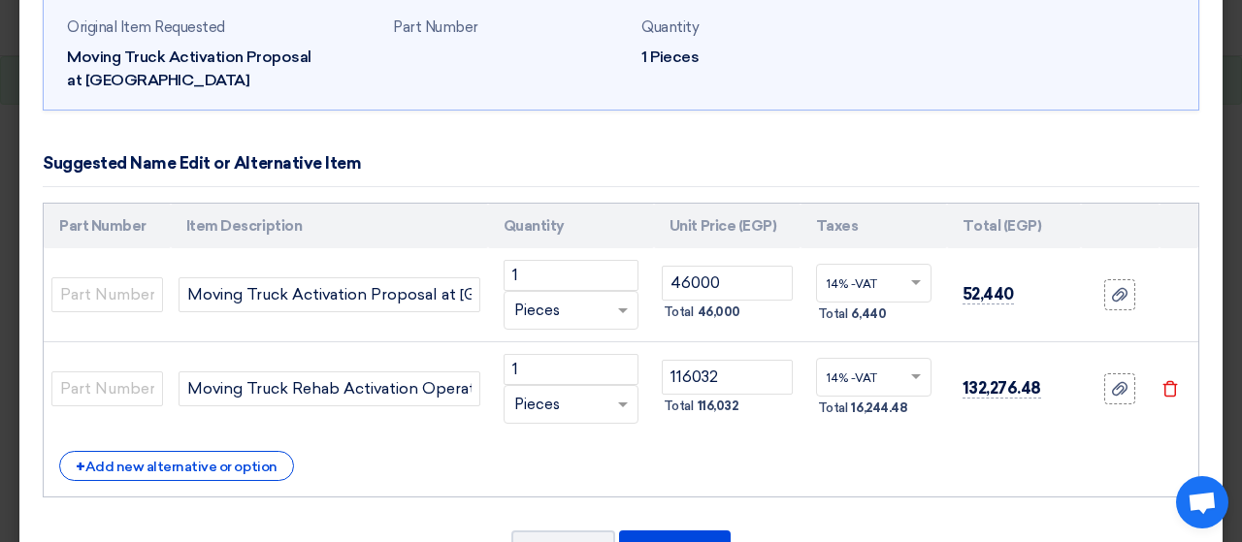
scroll to position [108, 0]
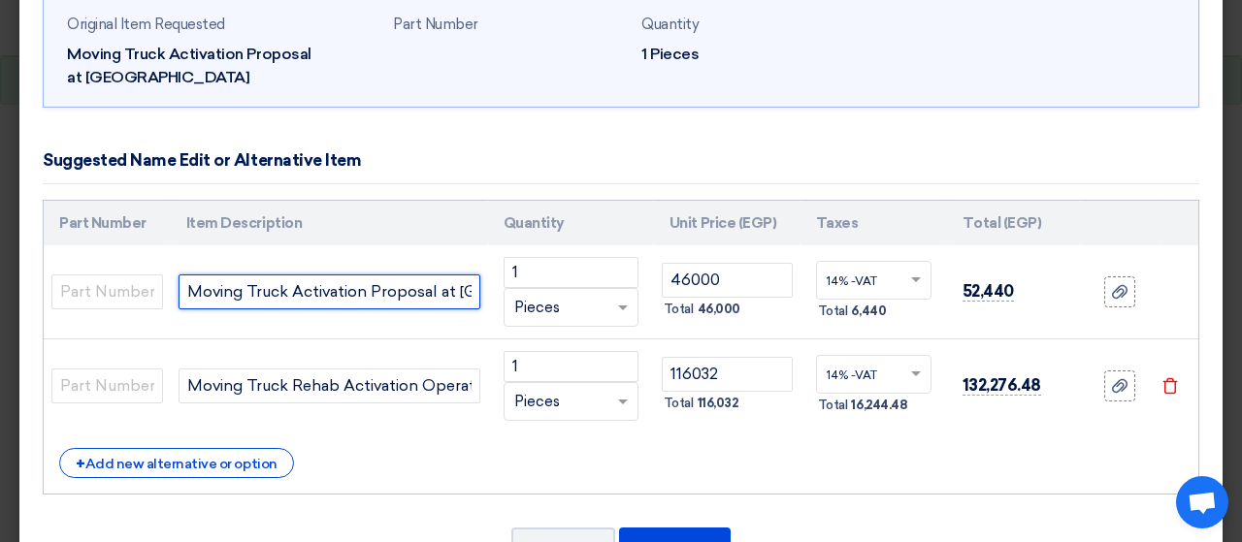
click at [457, 294] on input "Moving Truck Activation Proposal at [GEOGRAPHIC_DATA] Rental Fees" at bounding box center [330, 292] width 302 height 35
drag, startPoint x: 470, startPoint y: 294, endPoint x: 384, endPoint y: 294, distance: 85.4
click at [384, 294] on input "Moving Truck Activation Proposal at [GEOGRAPHIC_DATA] Rental Fees" at bounding box center [330, 292] width 302 height 35
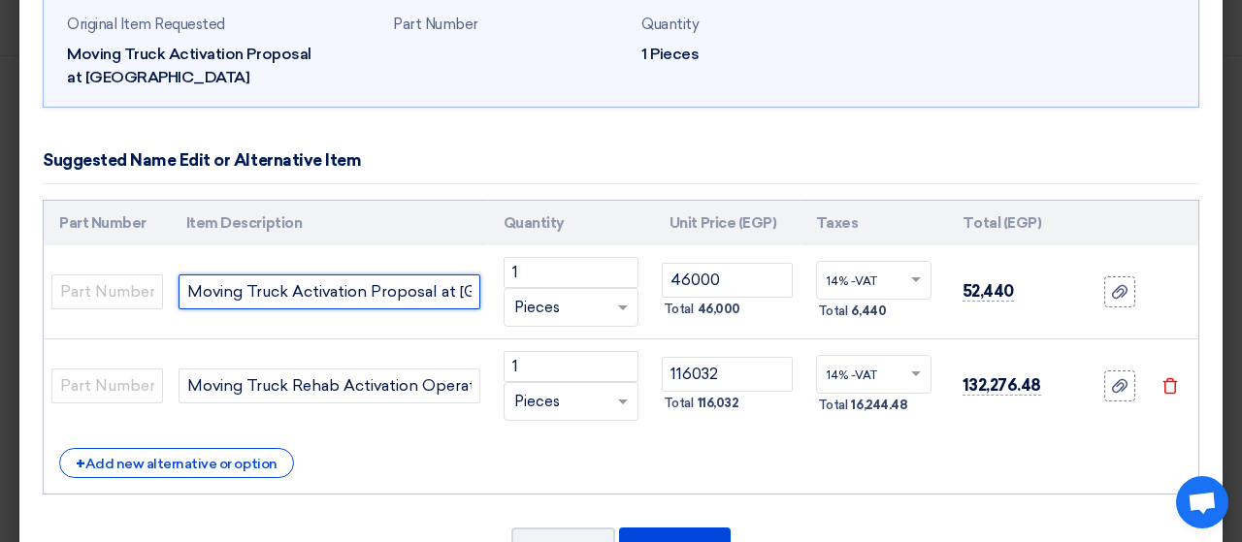
paste input "Rental Fees"
type input "Rental Fees Moving Truck Activation Proposal at [GEOGRAPHIC_DATA]"
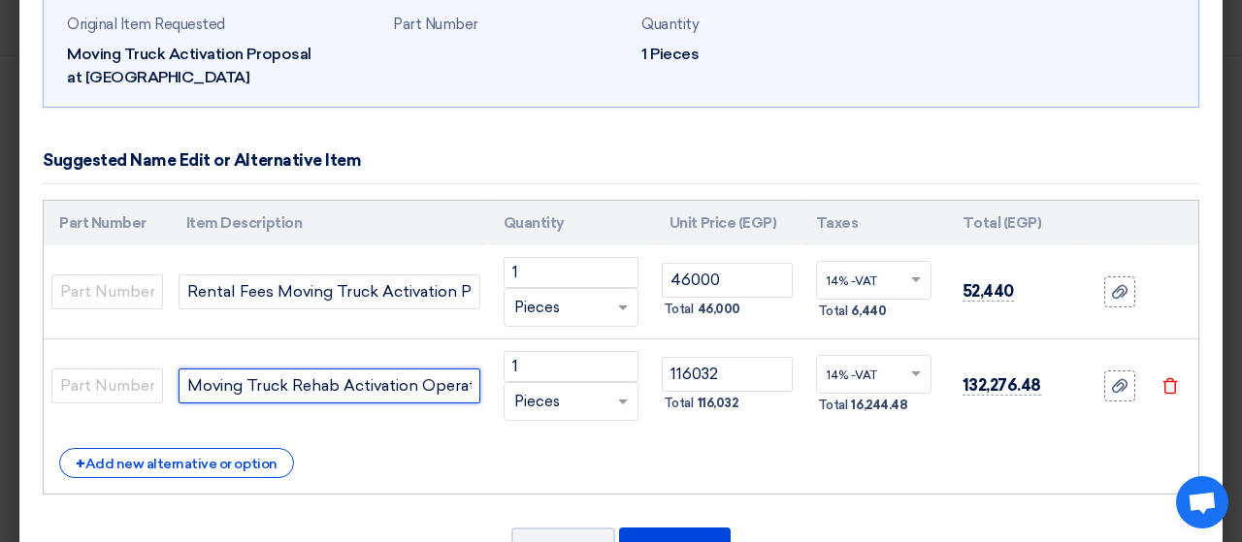
click at [462, 390] on input "Moving Truck Rehab Activation Operation & Activites" at bounding box center [330, 386] width 302 height 35
click at [443, 389] on input "Moving Truck Rehab Activation Operation & Activites" at bounding box center [330, 386] width 302 height 35
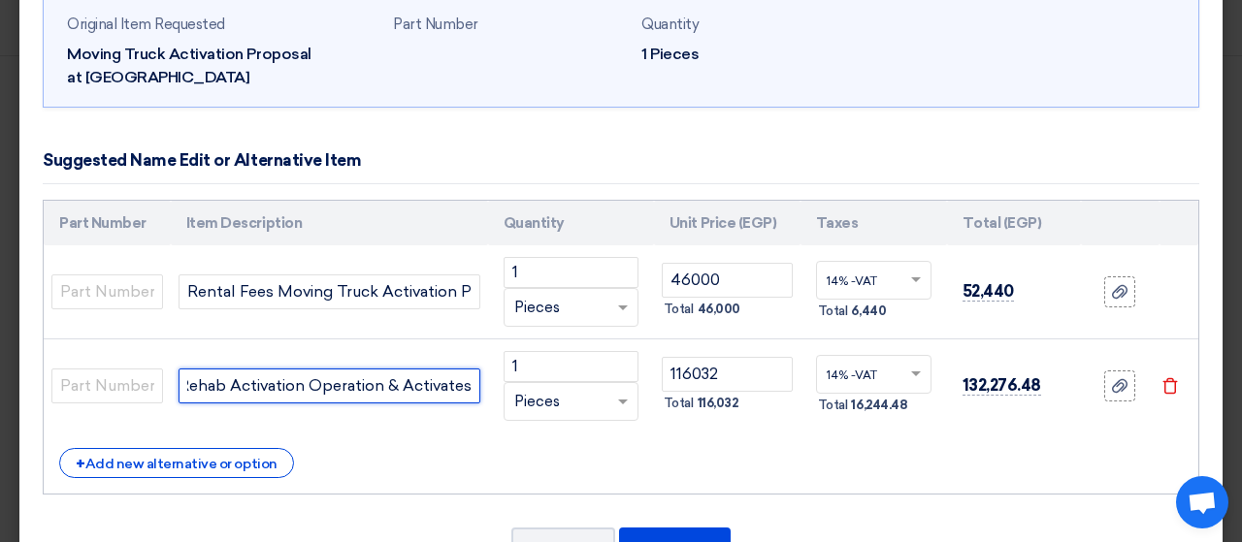
drag, startPoint x: 306, startPoint y: 385, endPoint x: 493, endPoint y: 377, distance: 187.4
click at [493, 377] on tr "Moving Truck Rehab Activation Operation & Activates 1 RFQ_STEP1.ITEMS.2.TYPE_PL…" at bounding box center [621, 387] width 1155 height 94
click at [179, 382] on input "Moving Truck Rehab Activation" at bounding box center [330, 386] width 302 height 35
paste input "Operation & Activates"
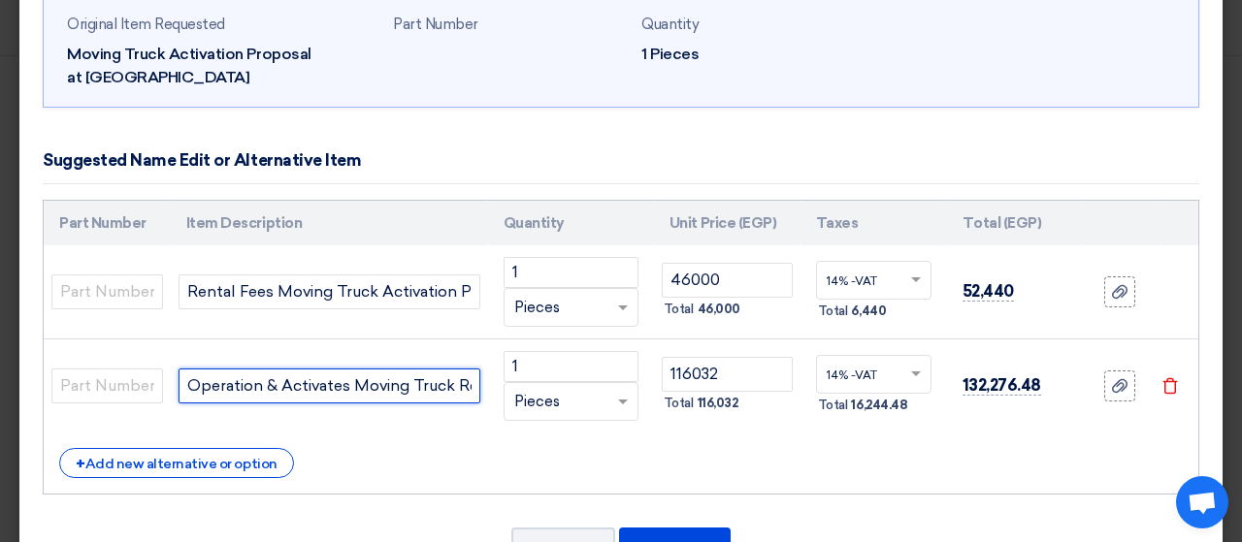
type input "Operation & Activates Moving Truck Rehab Activation"
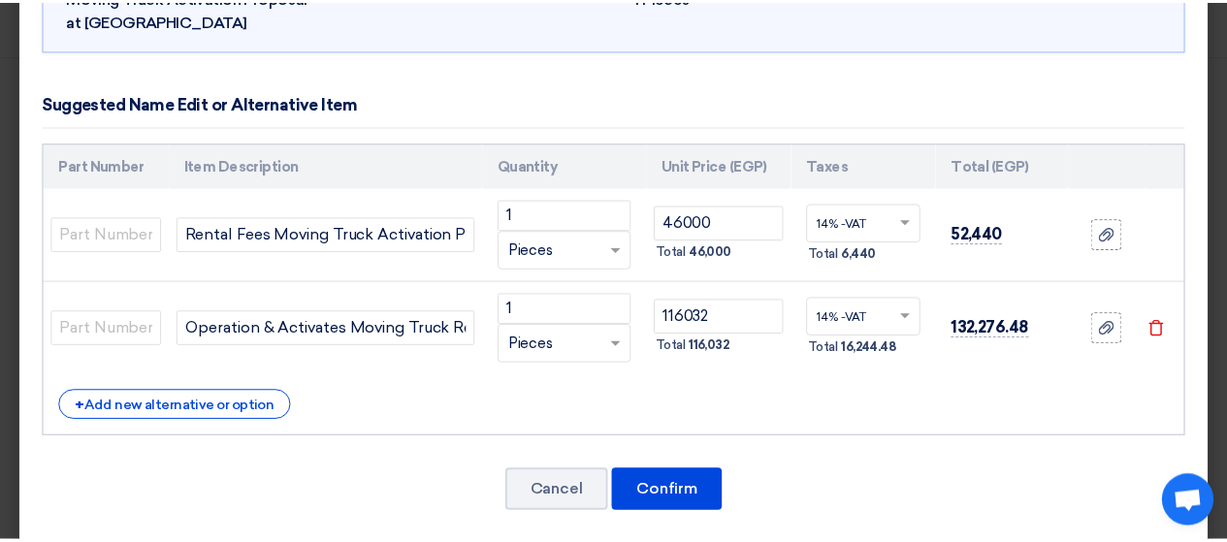
scroll to position [182, 0]
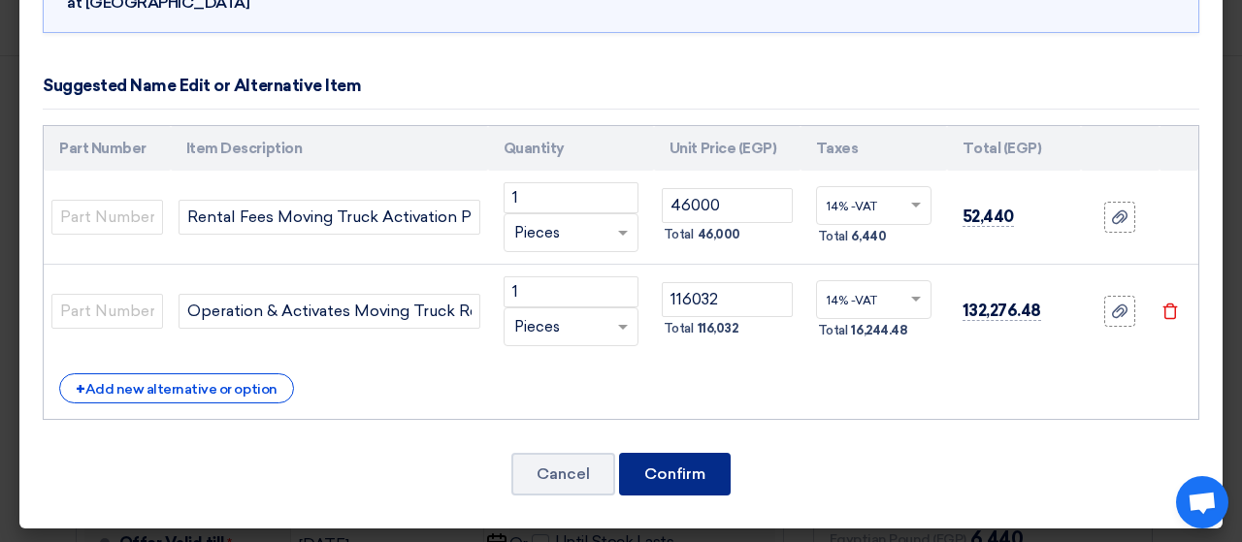
click at [718, 465] on button "Confirm" at bounding box center [675, 474] width 112 height 43
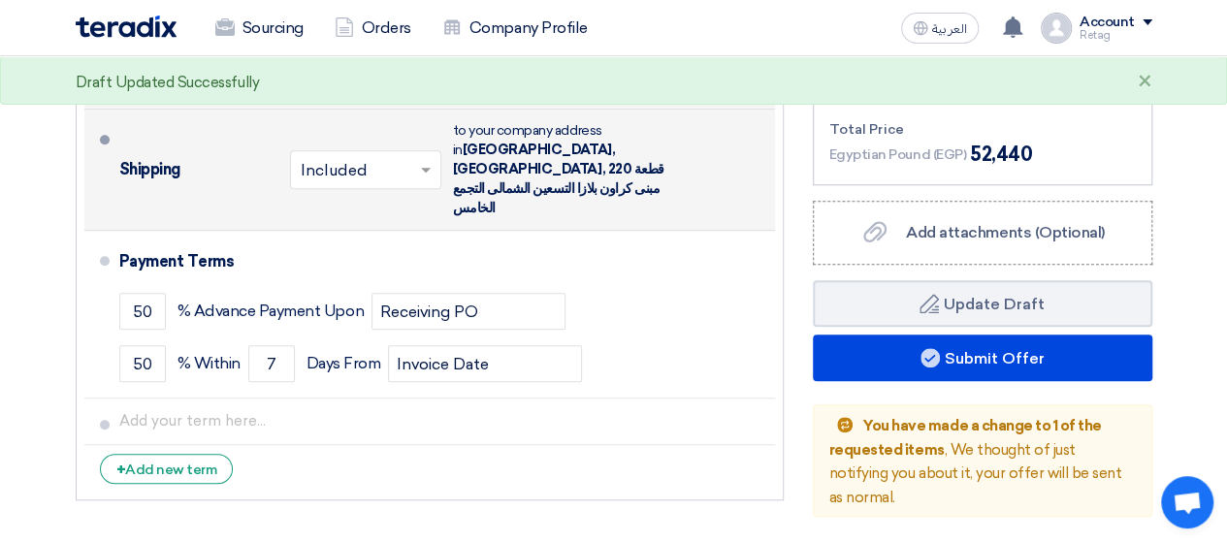
scroll to position [766, 0]
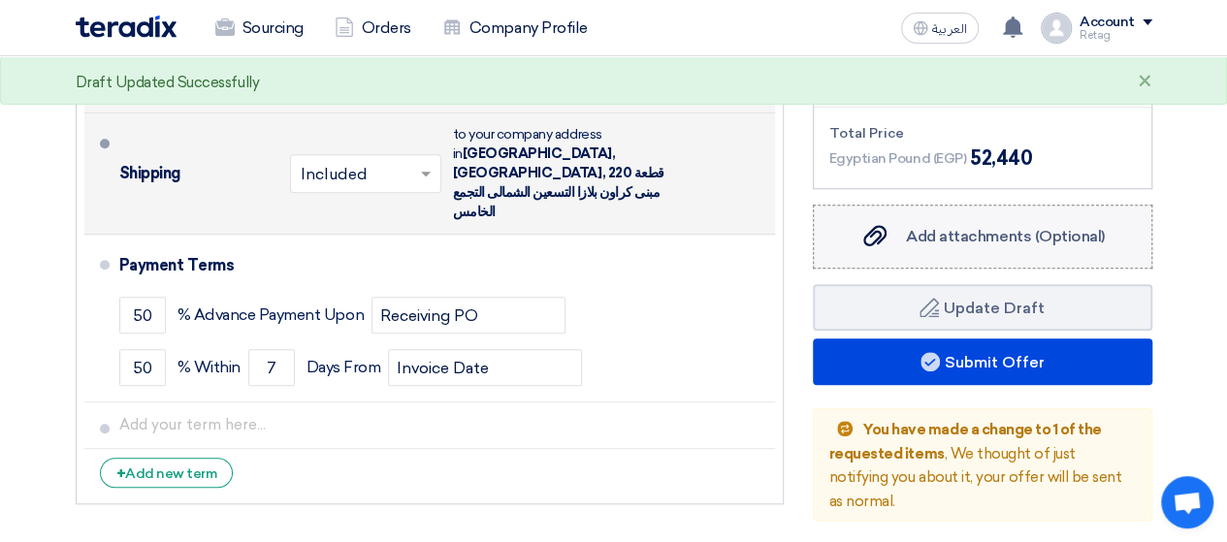
click at [1071, 234] on span "Add attachments (Optional)" at bounding box center [1005, 236] width 199 height 18
click at [0, 0] on input "Add attachments (Optional) Add attachments (Optional)" at bounding box center [0, 0] width 0 height 0
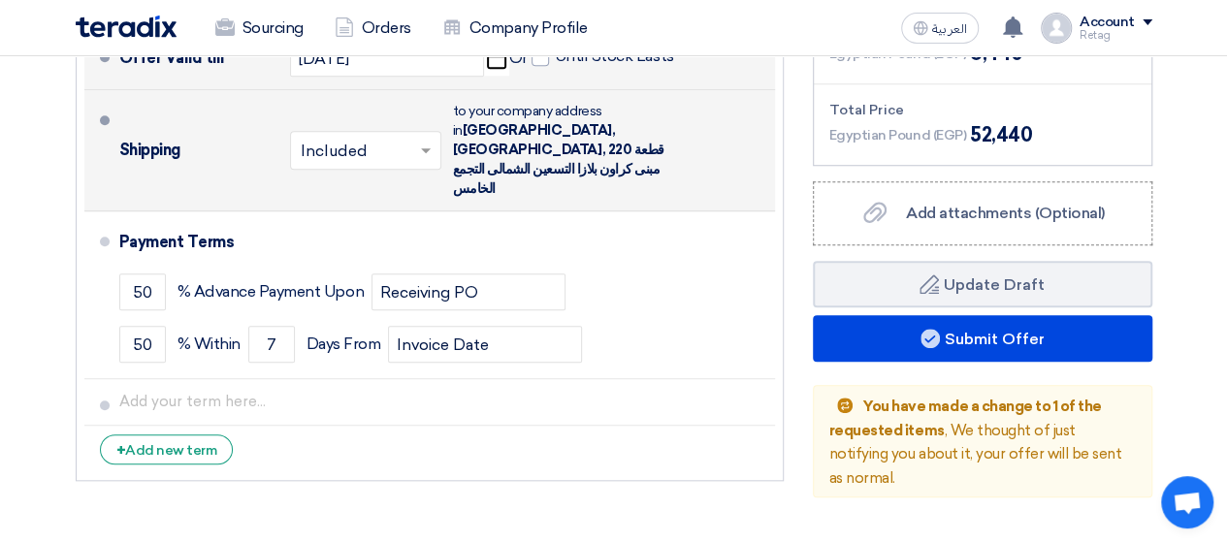
scroll to position [792, 0]
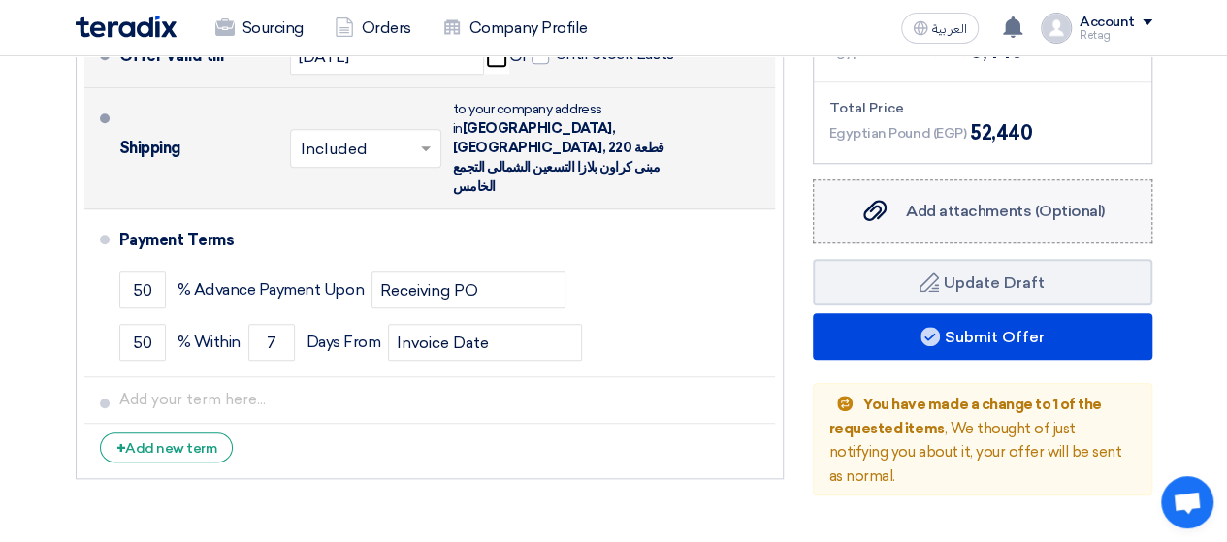
click at [1037, 218] on div "Add attachments (Optional) Add attachments (Optional)" at bounding box center [982, 211] width 244 height 23
click at [0, 0] on input "Add attachments (Optional) Add attachments (Optional)" at bounding box center [0, 0] width 0 height 0
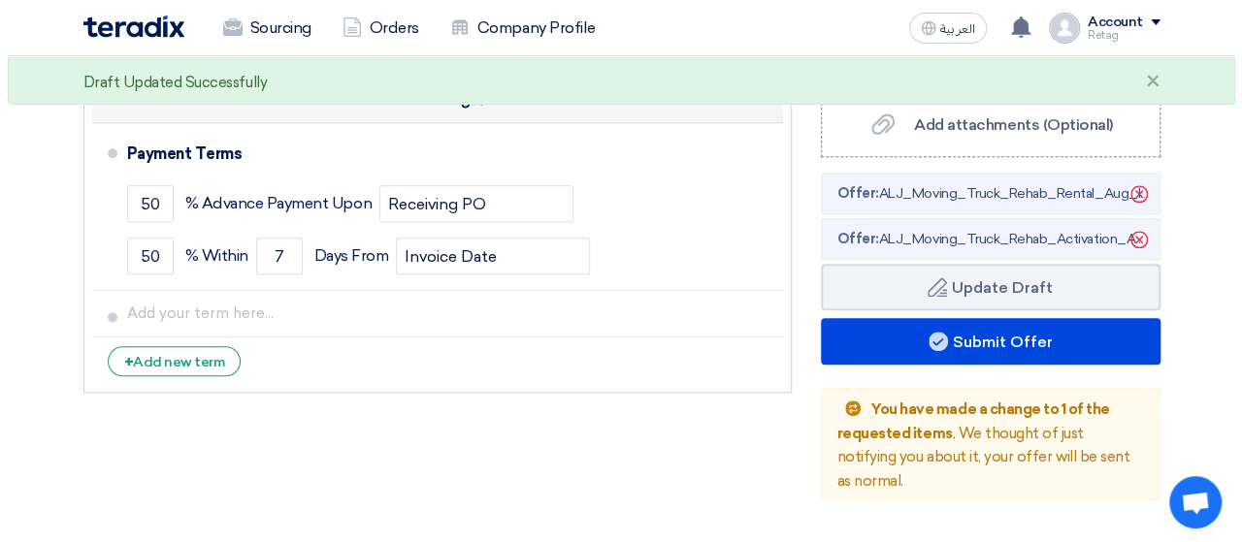
scroll to position [875, 0]
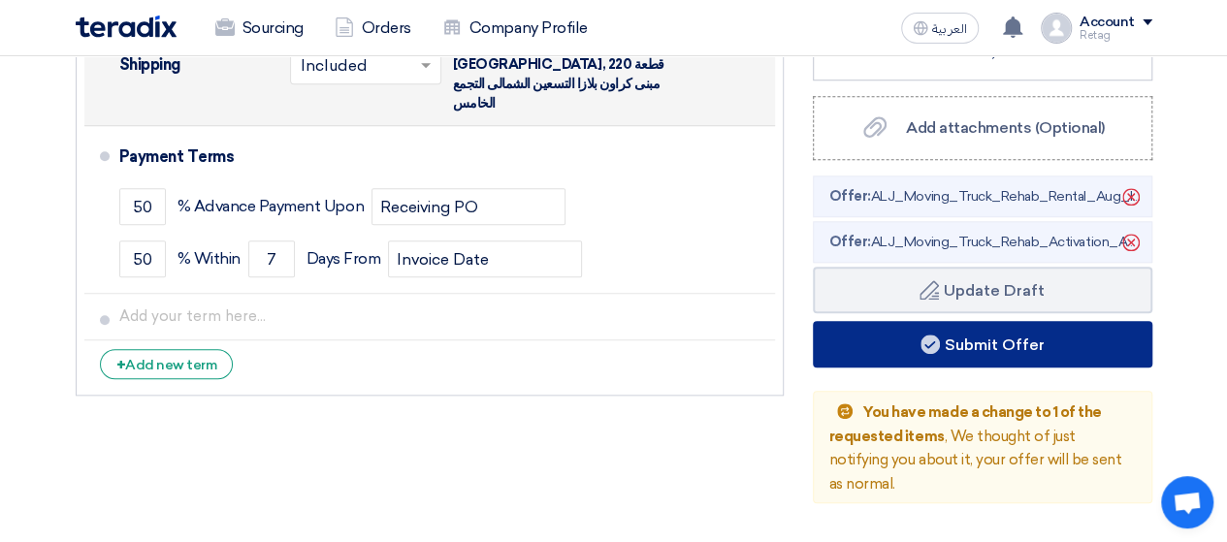
click at [1098, 346] on button "Submit Offer" at bounding box center [983, 344] width 340 height 47
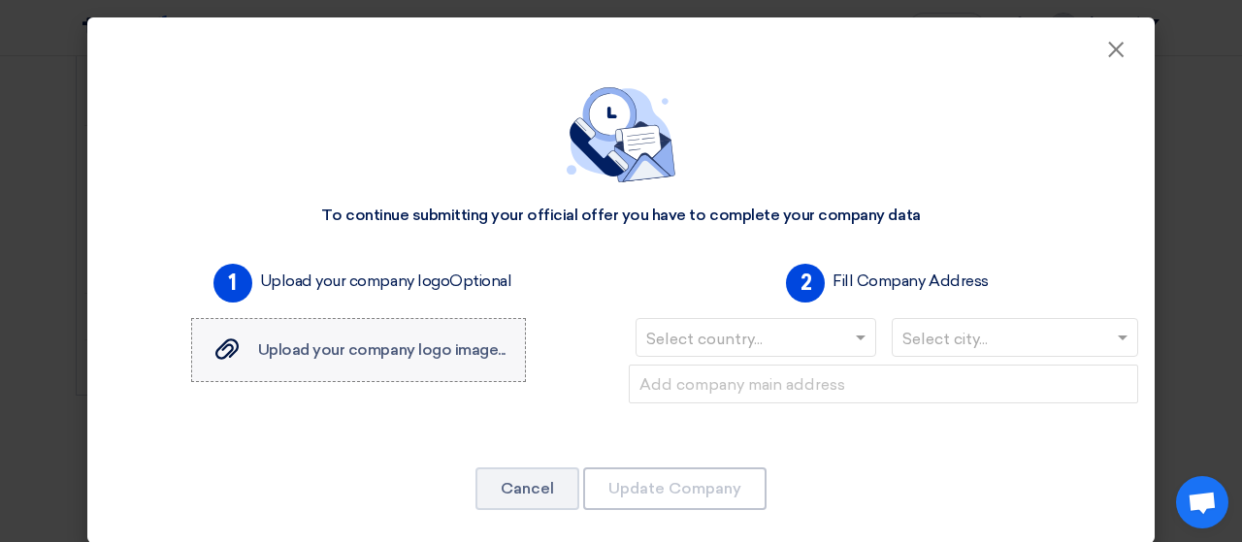
click at [440, 369] on label "Upload your company logo image... Upload your company logo image..." at bounding box center [358, 350] width 335 height 64
click at [0, 0] on input "Upload your company logo image... Upload your company logo image..." at bounding box center [0, 0] width 0 height 0
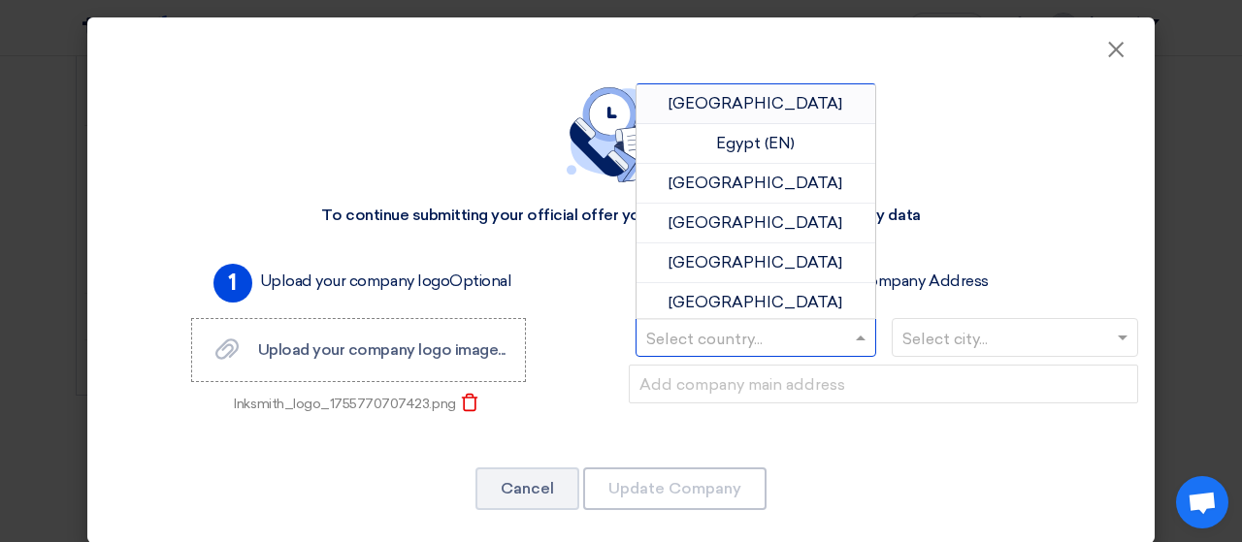
click at [851, 342] on span at bounding box center [863, 337] width 24 height 23
click at [771, 100] on div "[GEOGRAPHIC_DATA]" at bounding box center [755, 104] width 239 height 40
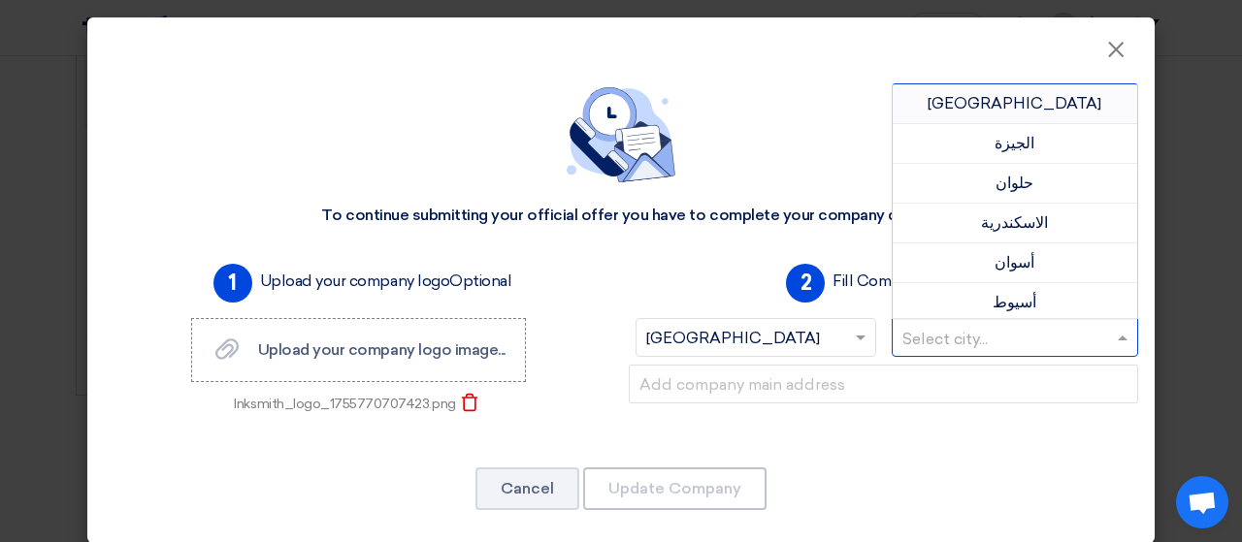
click at [993, 332] on input "text" at bounding box center [1005, 340] width 207 height 32
click at [1005, 91] on div "[GEOGRAPHIC_DATA]" at bounding box center [1015, 104] width 245 height 40
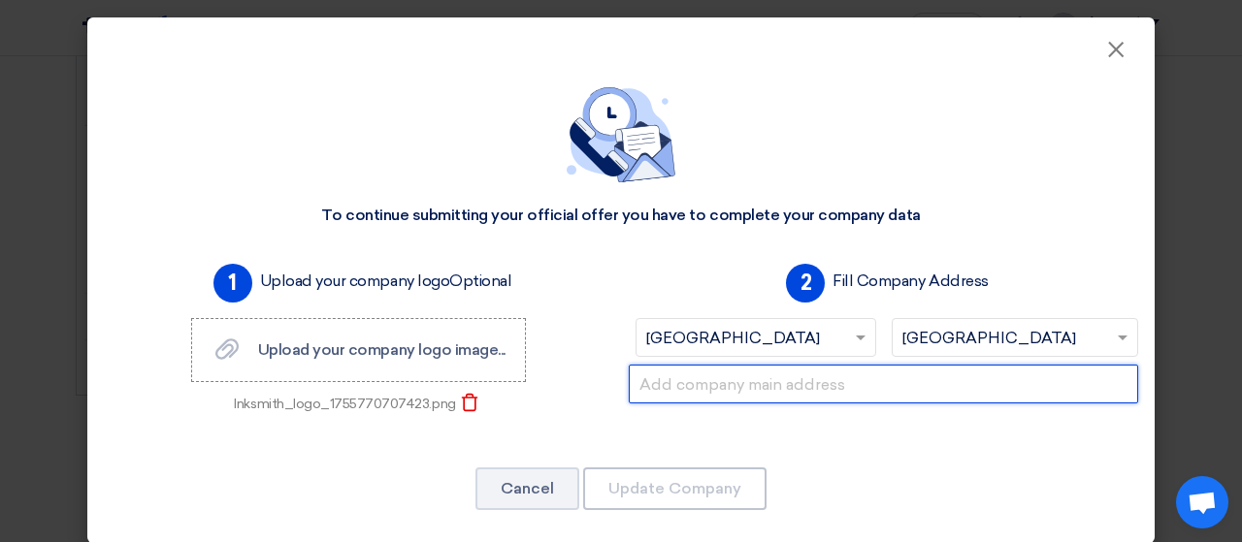
click at [810, 393] on input "text" at bounding box center [883, 384] width 509 height 39
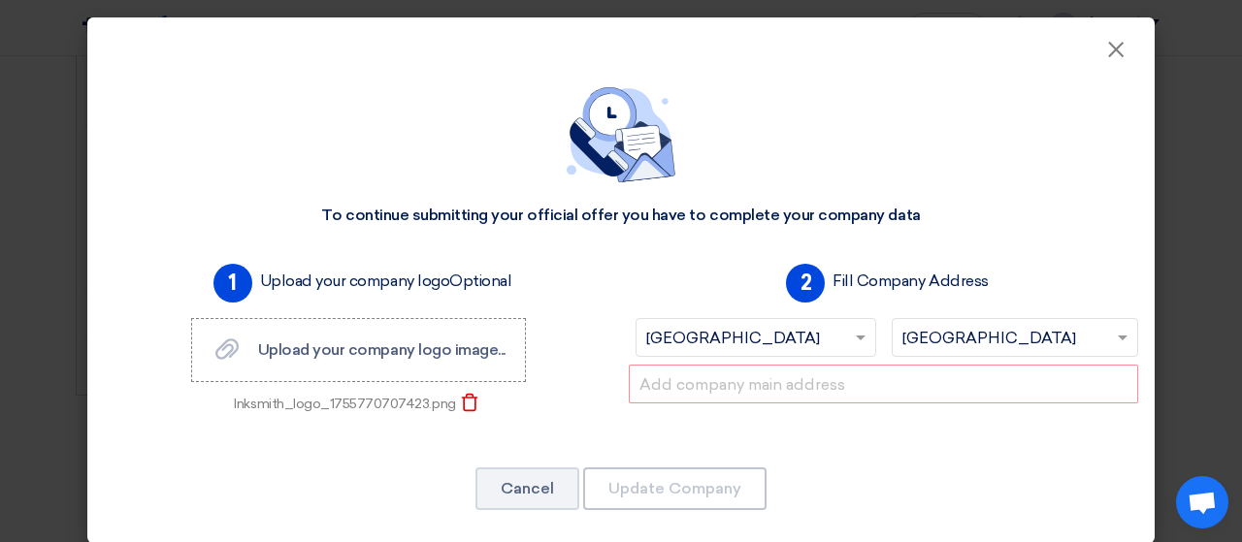
scroll to position [17, 0]
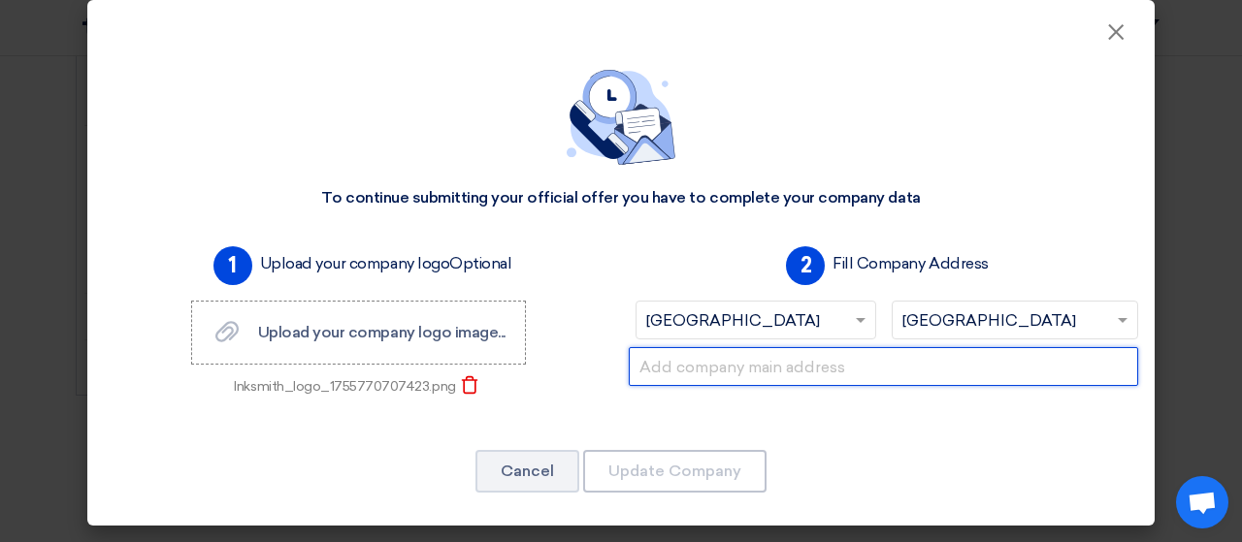
click at [964, 373] on input "text" at bounding box center [883, 366] width 509 height 39
type input "a"
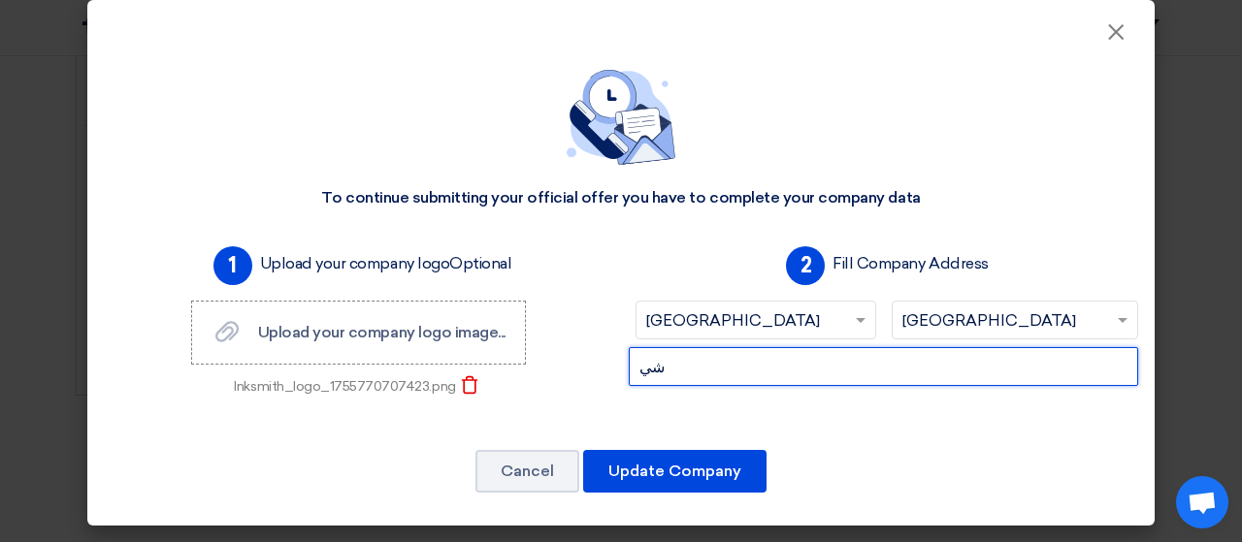
type input "ش"
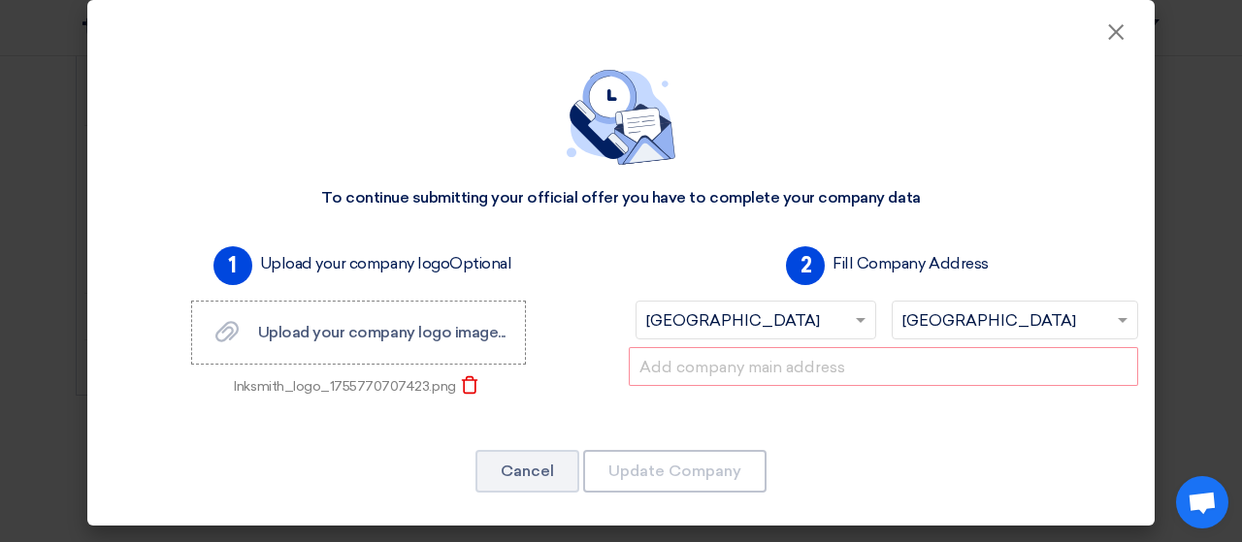
click at [846, 344] on div "Select country... × [GEOGRAPHIC_DATA] ×" at bounding box center [752, 324] width 263 height 47
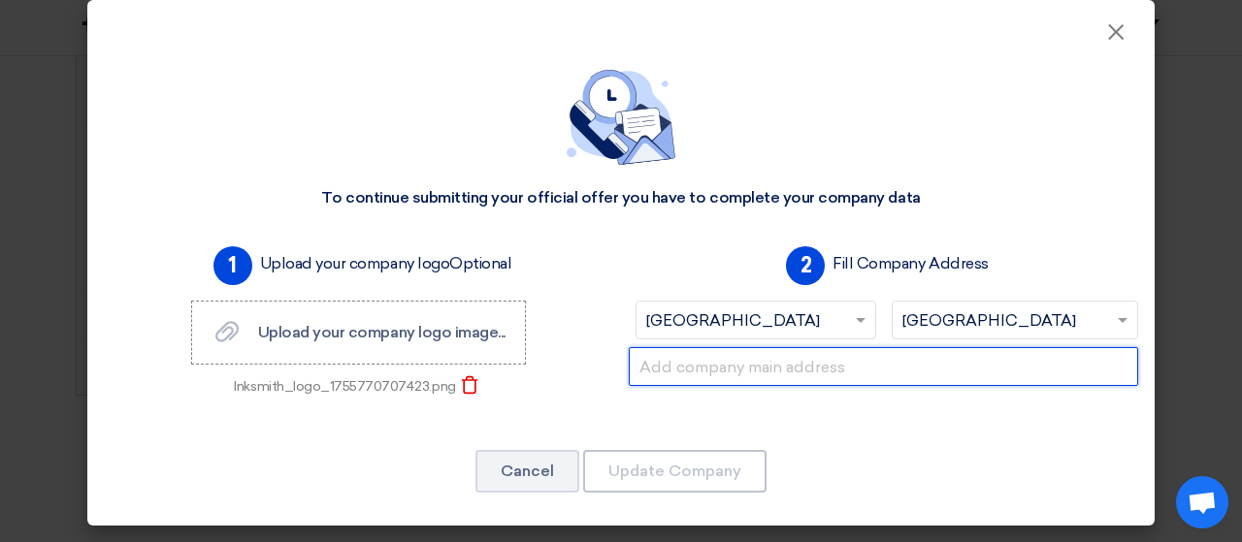
click at [838, 357] on input "text" at bounding box center [883, 366] width 509 height 39
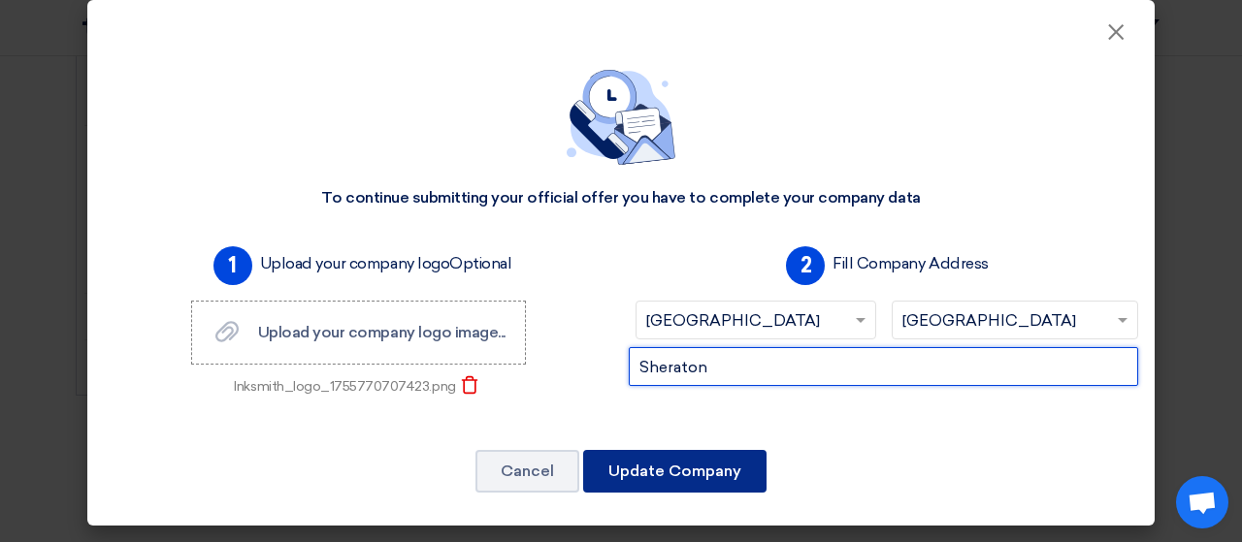
type input "Sheraton"
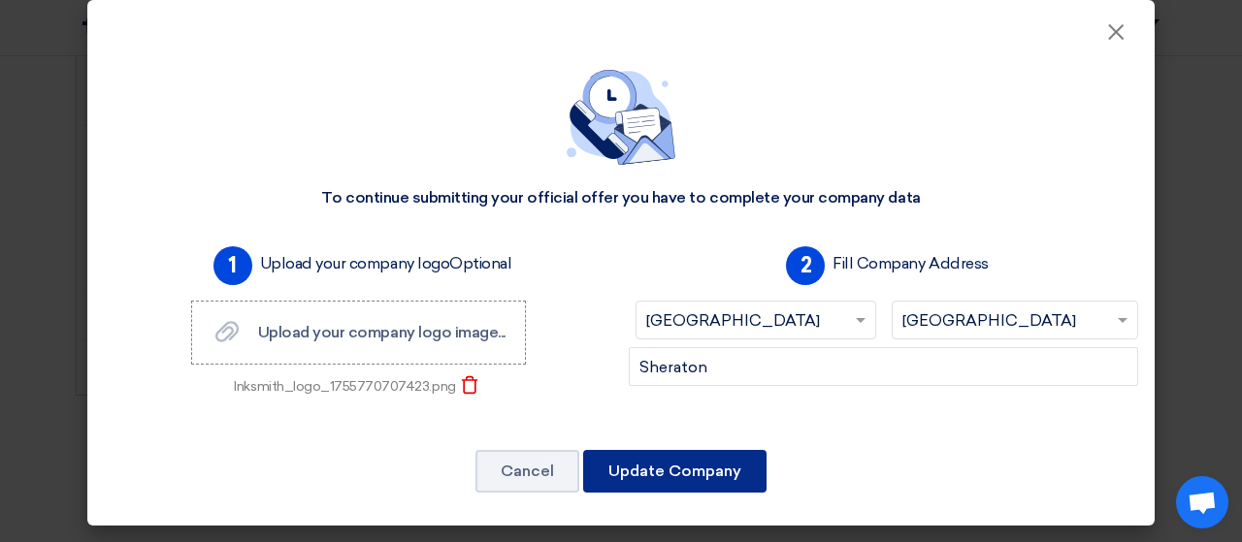
click at [709, 471] on button "Update Company" at bounding box center [674, 471] width 183 height 43
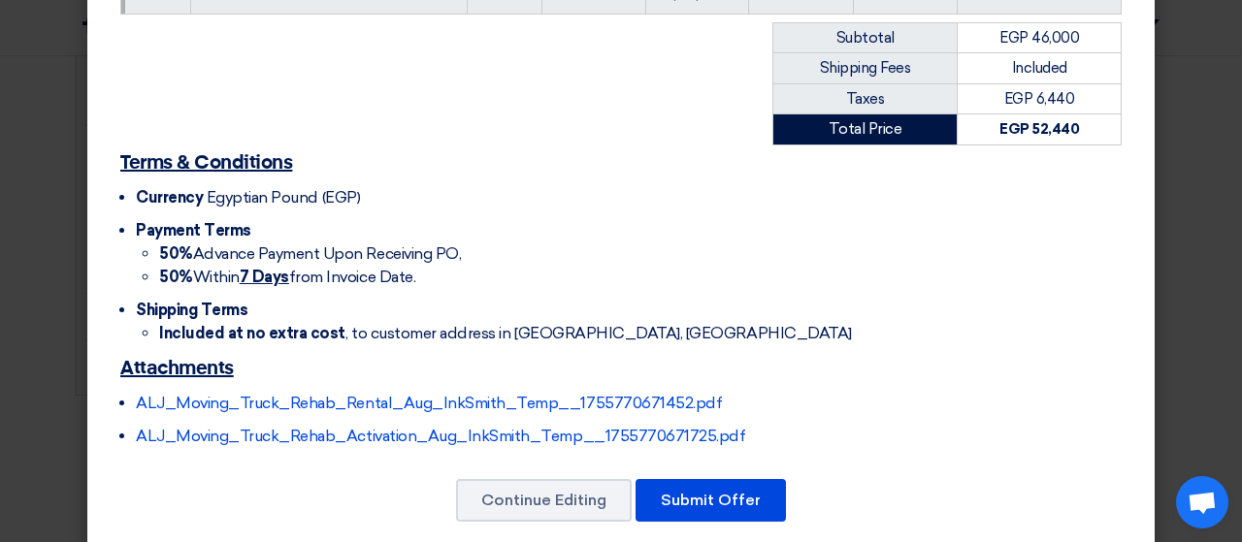
scroll to position [477, 0]
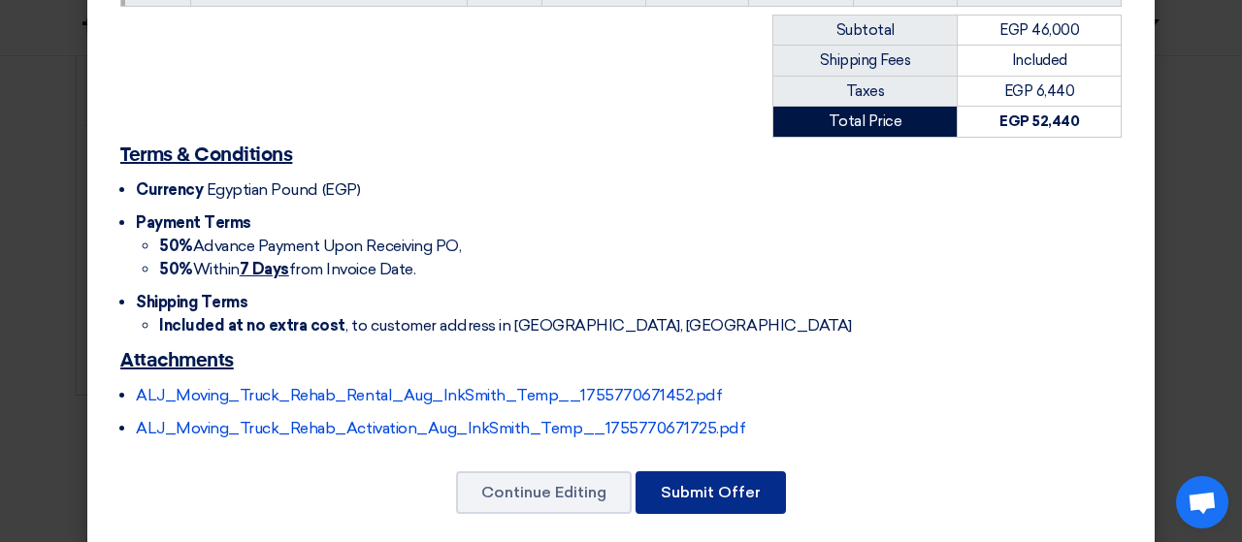
click at [683, 472] on button "Submit Offer" at bounding box center [710, 493] width 150 height 43
